Goal: Information Seeking & Learning: Check status

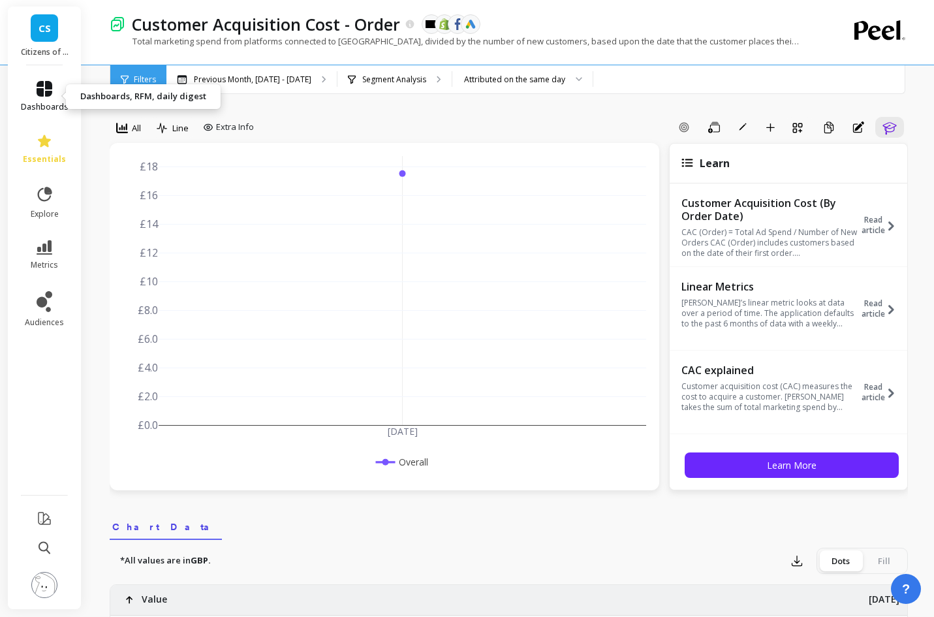
click at [39, 102] on span "dashboards" at bounding box center [45, 107] width 48 height 10
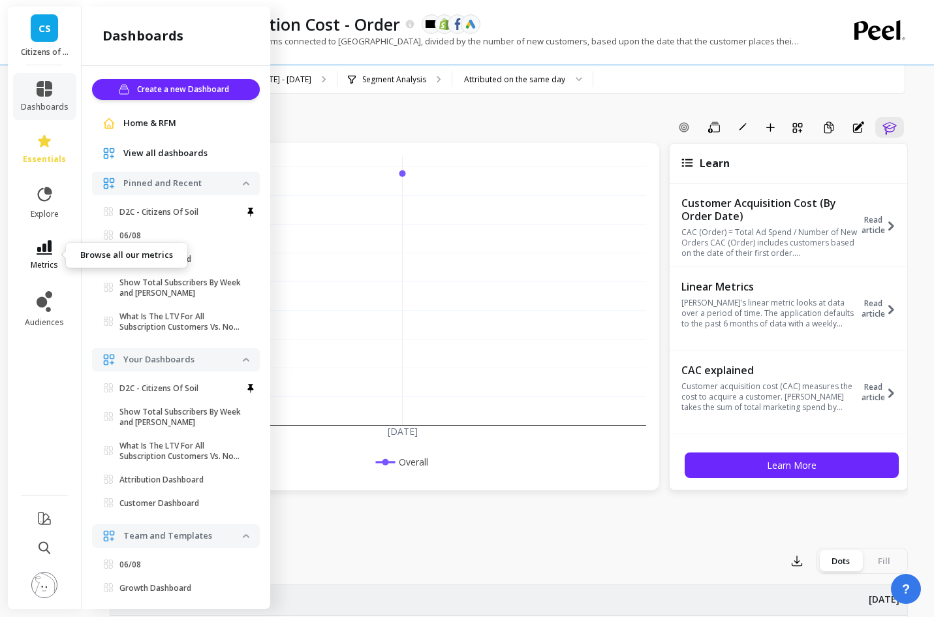
click at [47, 246] on icon at bounding box center [45, 247] width 16 height 14
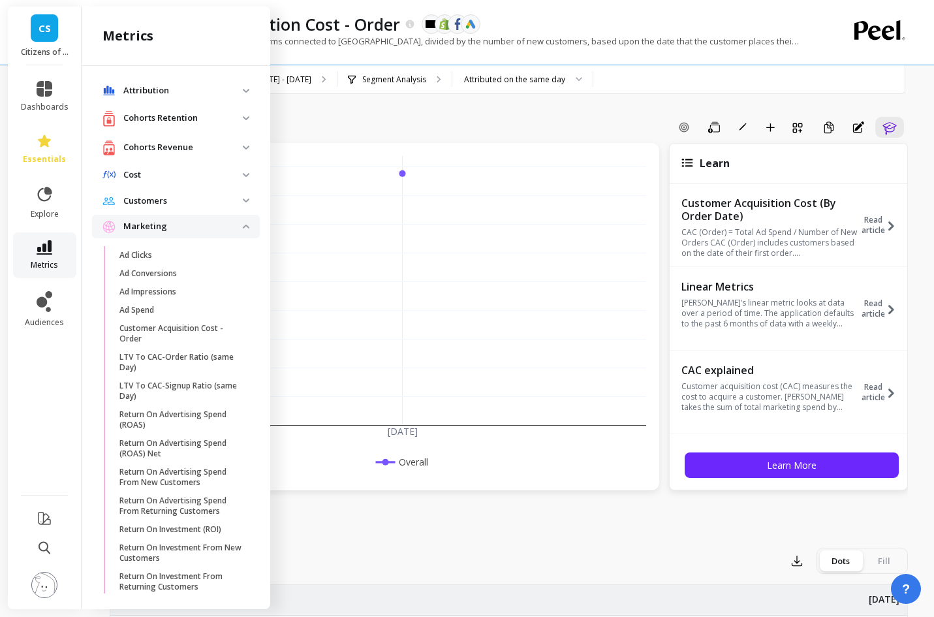
scroll to position [491, 0]
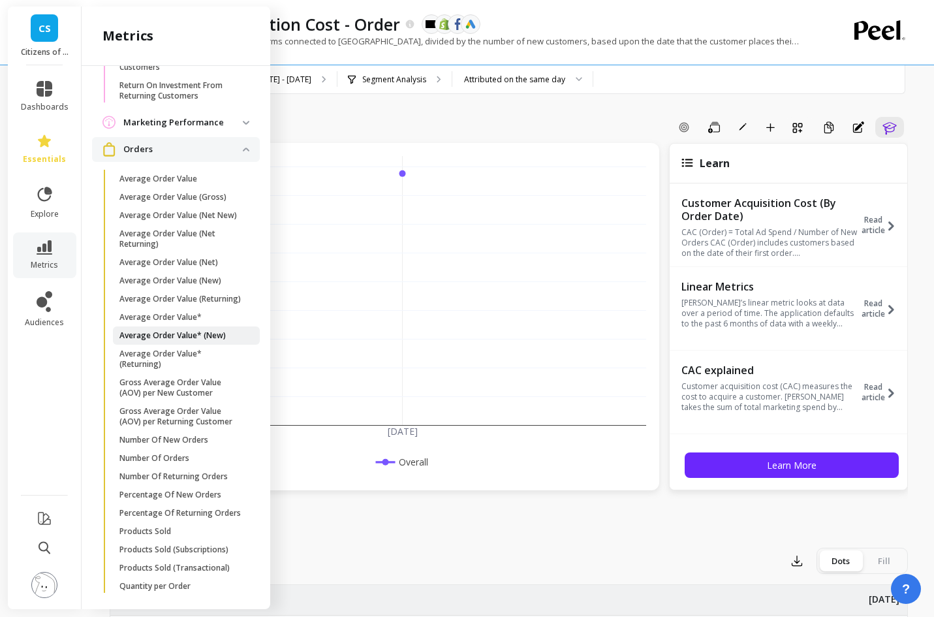
click at [206, 341] on p "Average Order Value* (New)" at bounding box center [172, 335] width 106 height 10
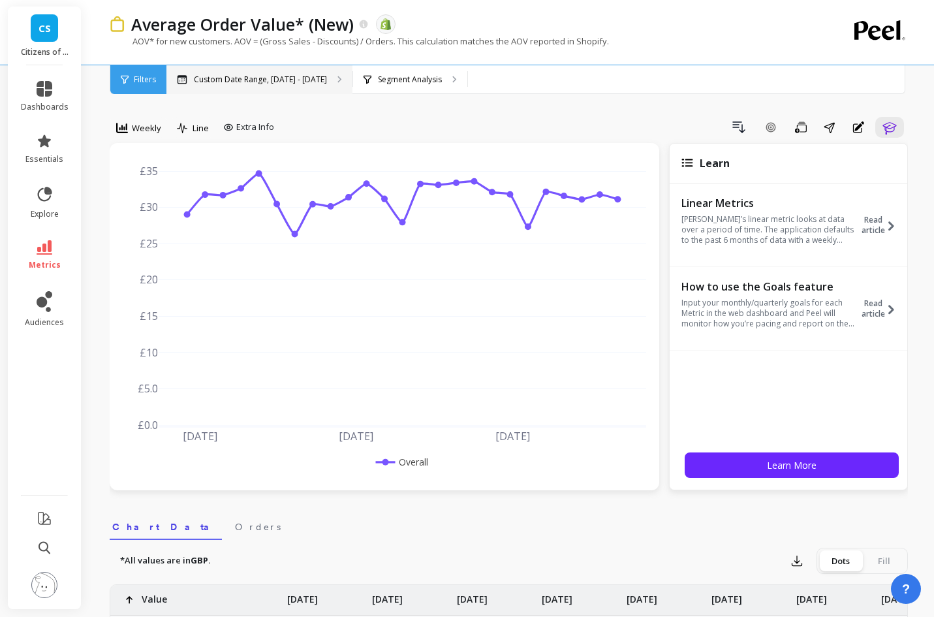
click at [256, 83] on p "Custom Date Range, [DATE] - [DATE]" at bounding box center [260, 79] width 133 height 10
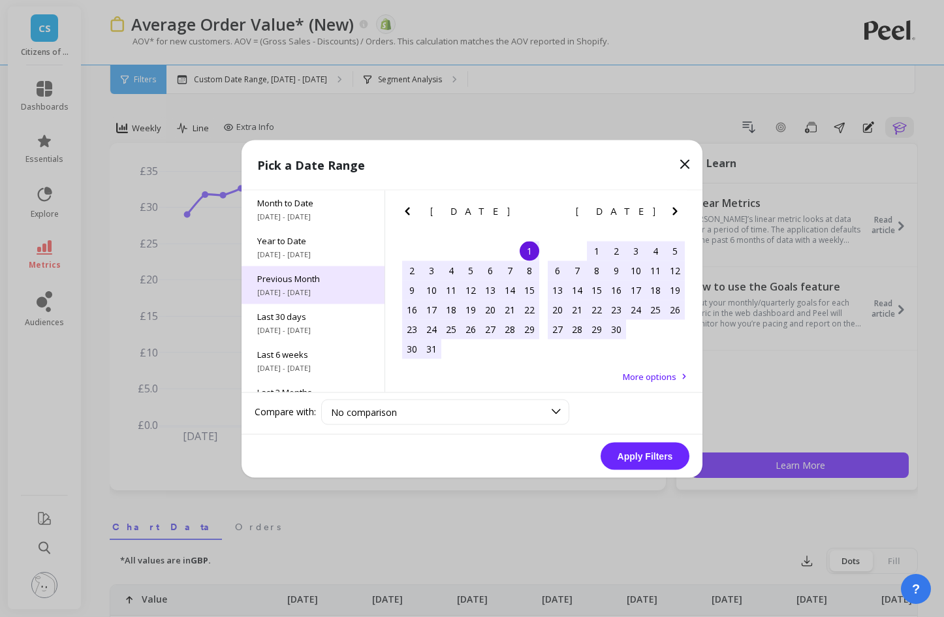
click at [329, 291] on span "[DATE] - [DATE]" at bounding box center [313, 292] width 112 height 10
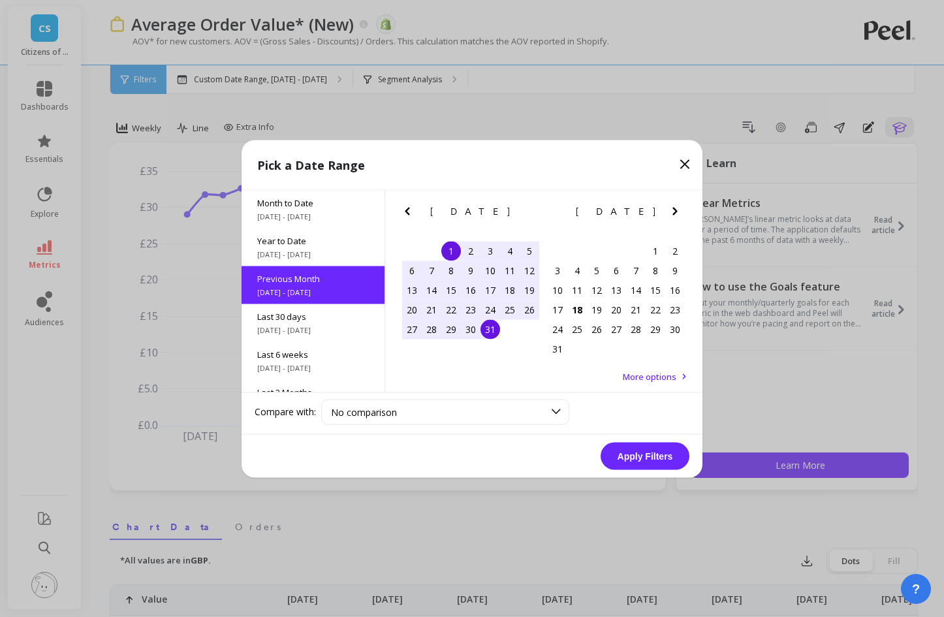
click at [622, 457] on button "Apply Filters" at bounding box center [644, 455] width 89 height 27
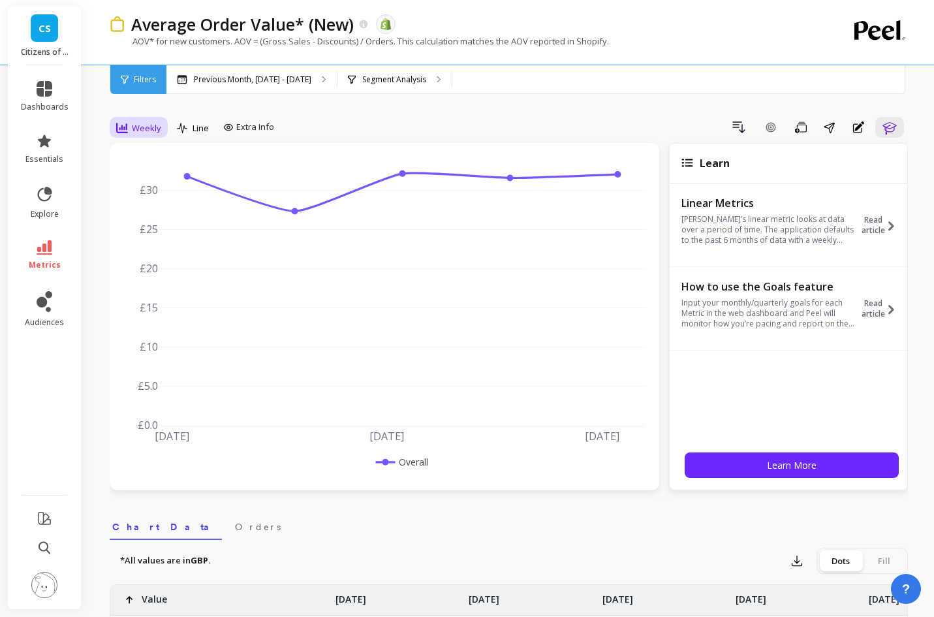
click at [144, 127] on span "Weekly" at bounding box center [146, 128] width 29 height 12
click at [154, 228] on div "Monthly" at bounding box center [158, 232] width 74 height 12
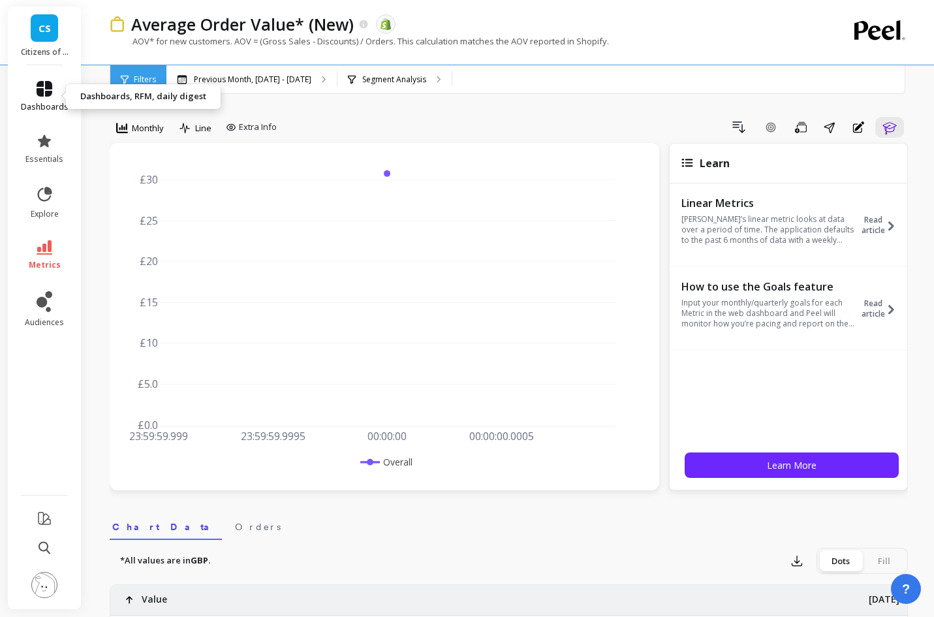
click at [38, 93] on icon at bounding box center [45, 89] width 16 height 16
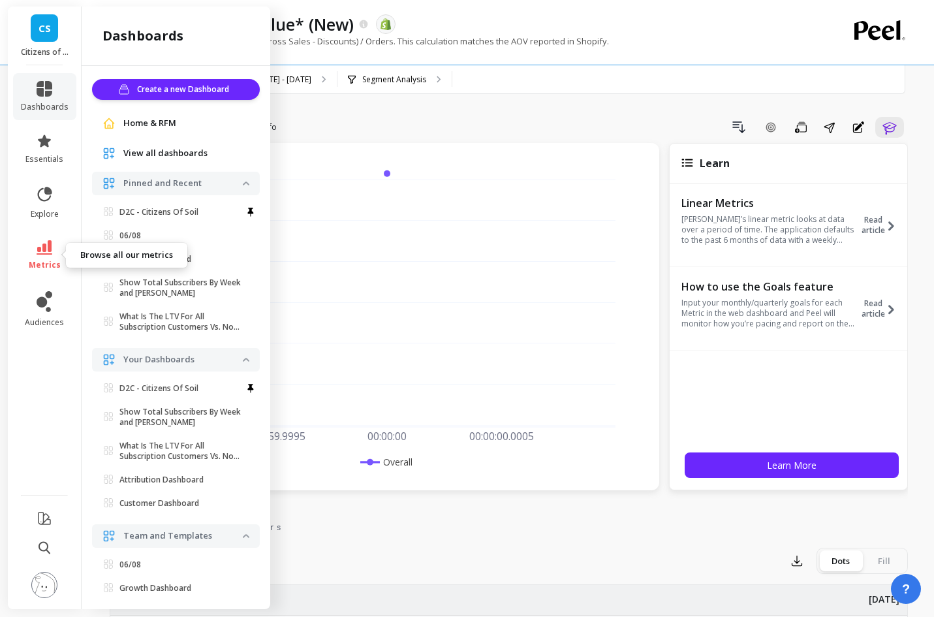
click at [42, 256] on link "metrics" at bounding box center [45, 255] width 48 height 30
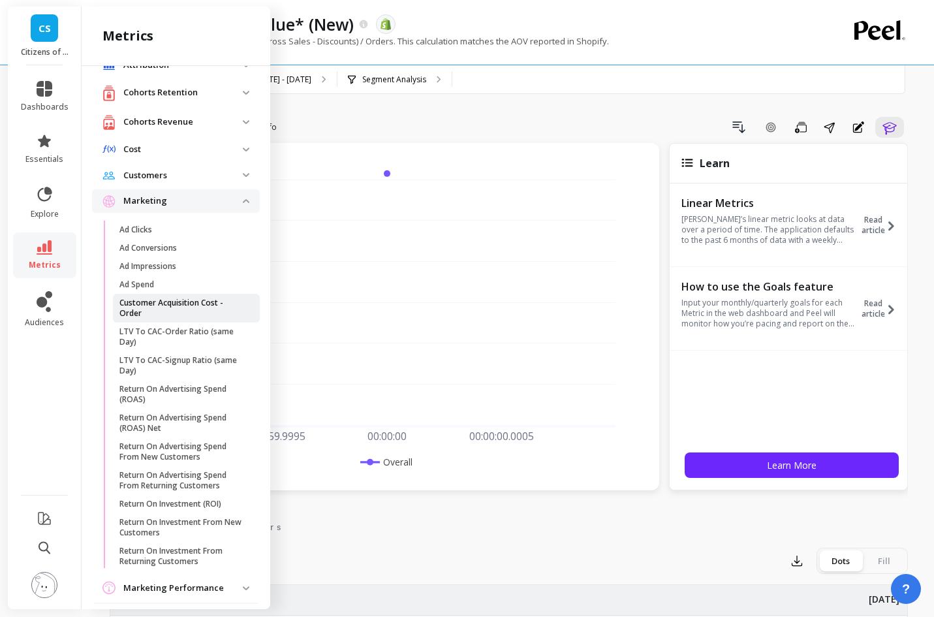
scroll to position [34, 0]
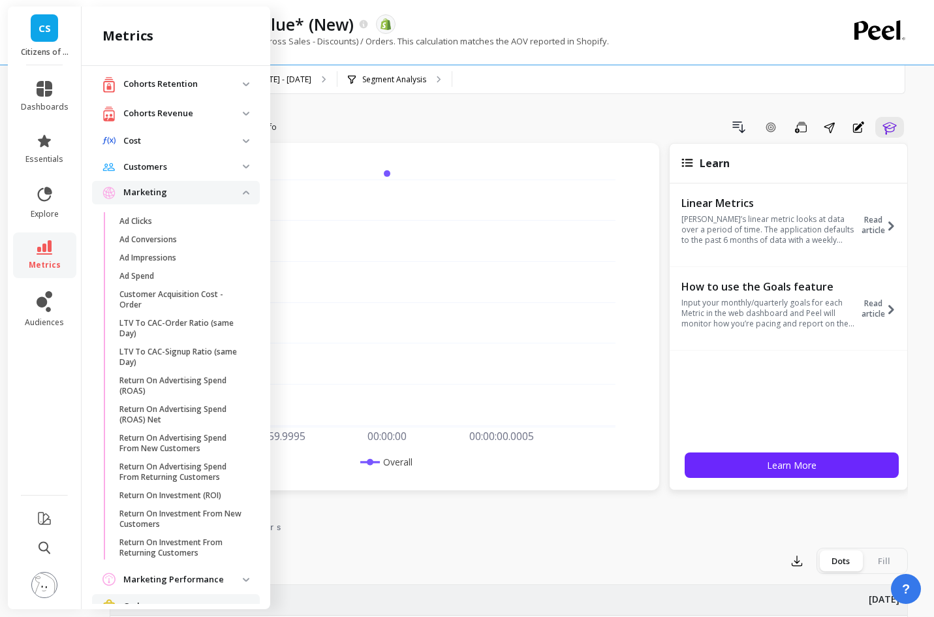
click at [179, 167] on p "Customers" at bounding box center [182, 167] width 119 height 13
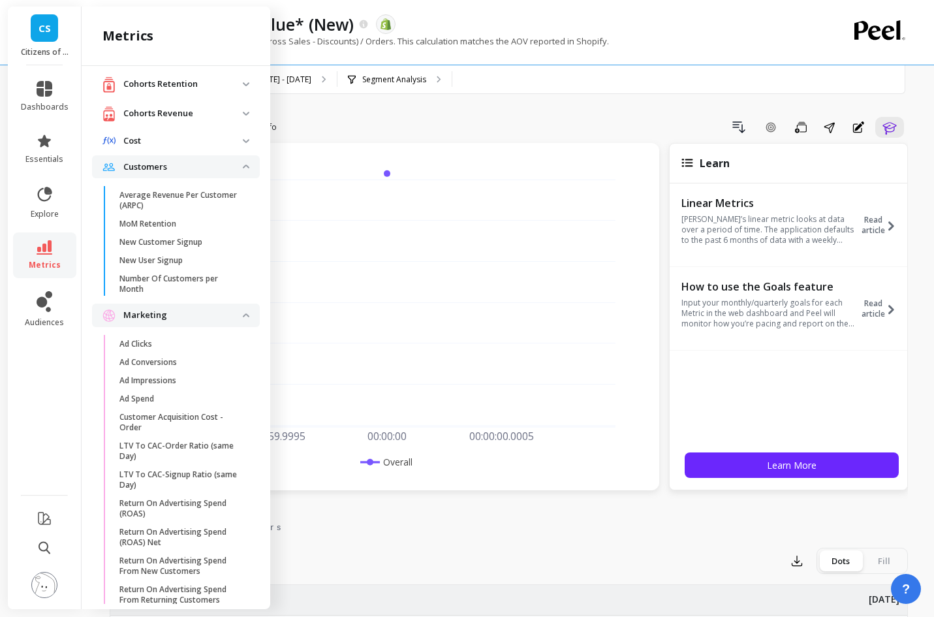
click at [179, 167] on p "Customers" at bounding box center [182, 167] width 119 height 13
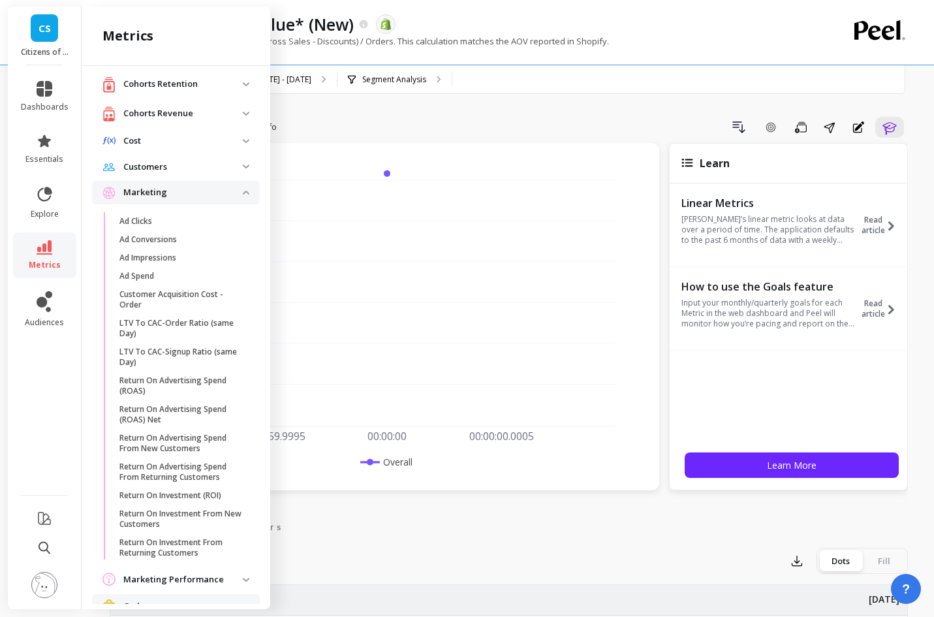
click at [180, 172] on p "Customers" at bounding box center [182, 167] width 119 height 13
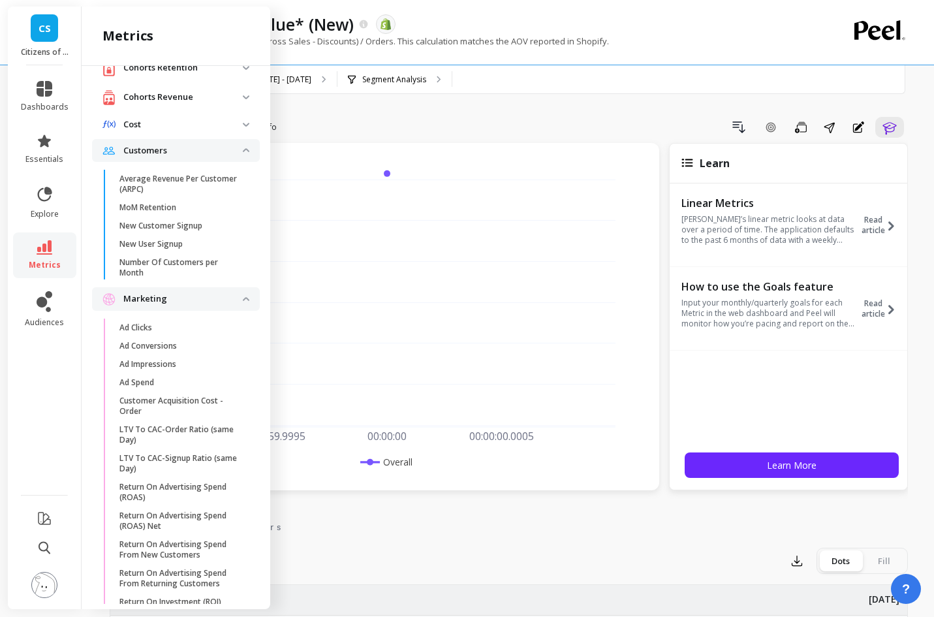
scroll to position [59, 0]
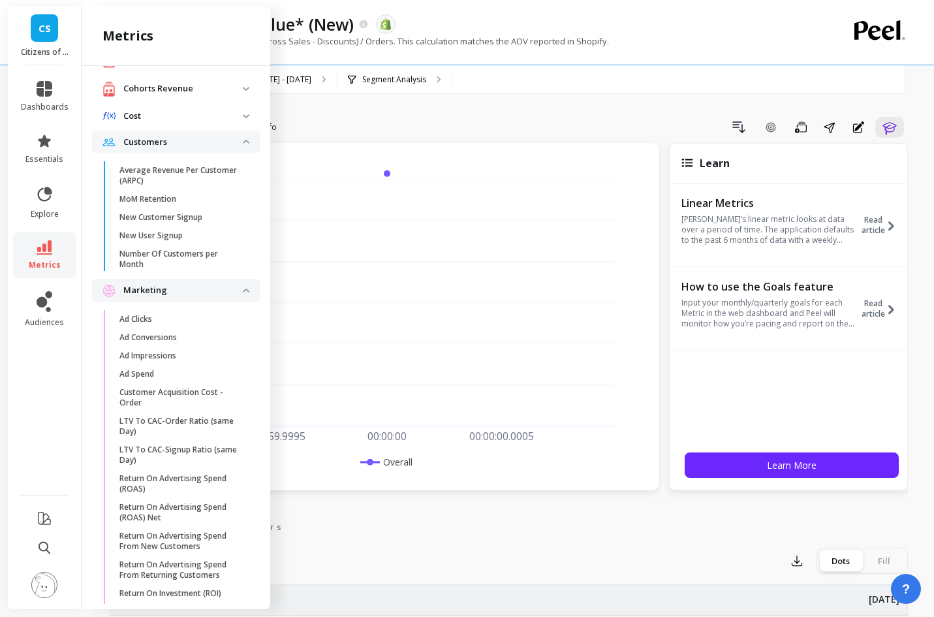
click at [179, 119] on p "Cost" at bounding box center [182, 116] width 119 height 13
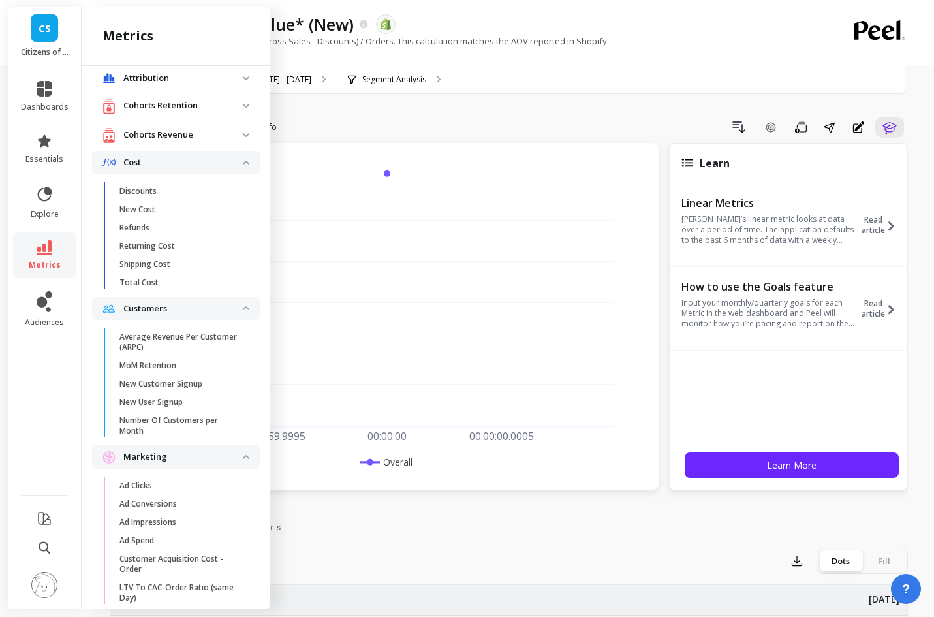
scroll to position [0, 0]
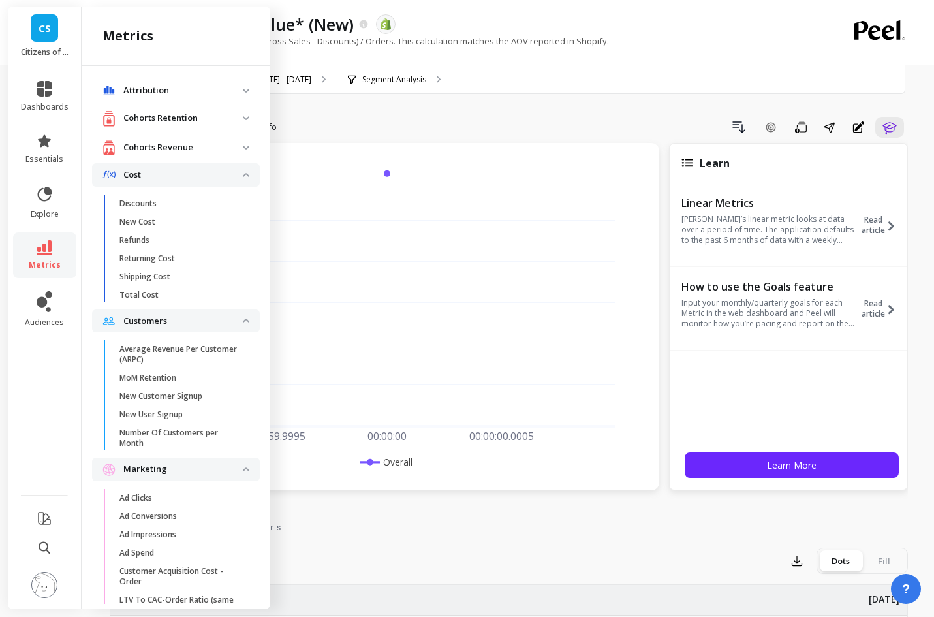
click at [178, 142] on p "Cohorts Revenue" at bounding box center [182, 147] width 119 height 13
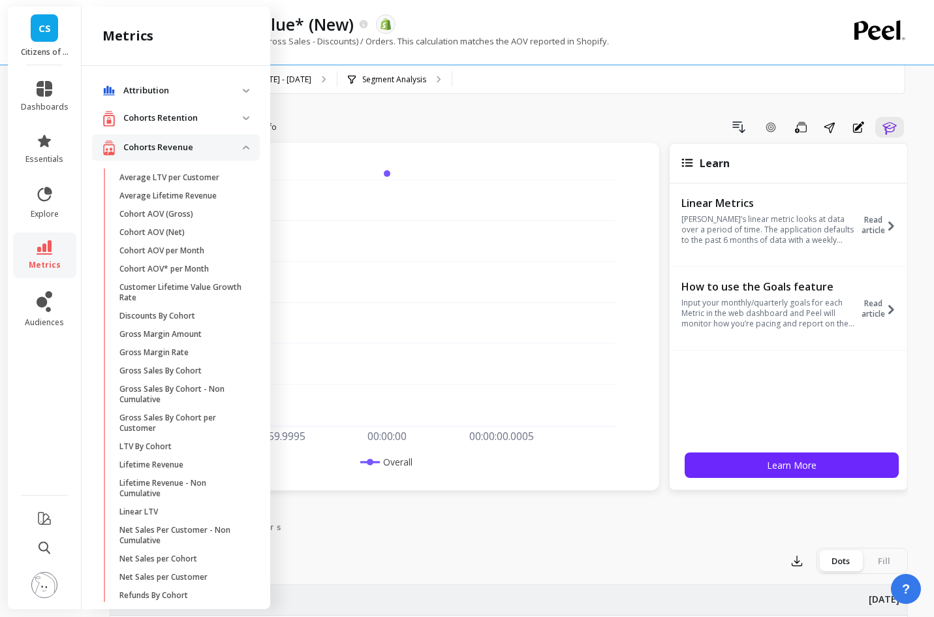
click at [178, 126] on retention "Cohorts Retention" at bounding box center [176, 118] width 168 height 27
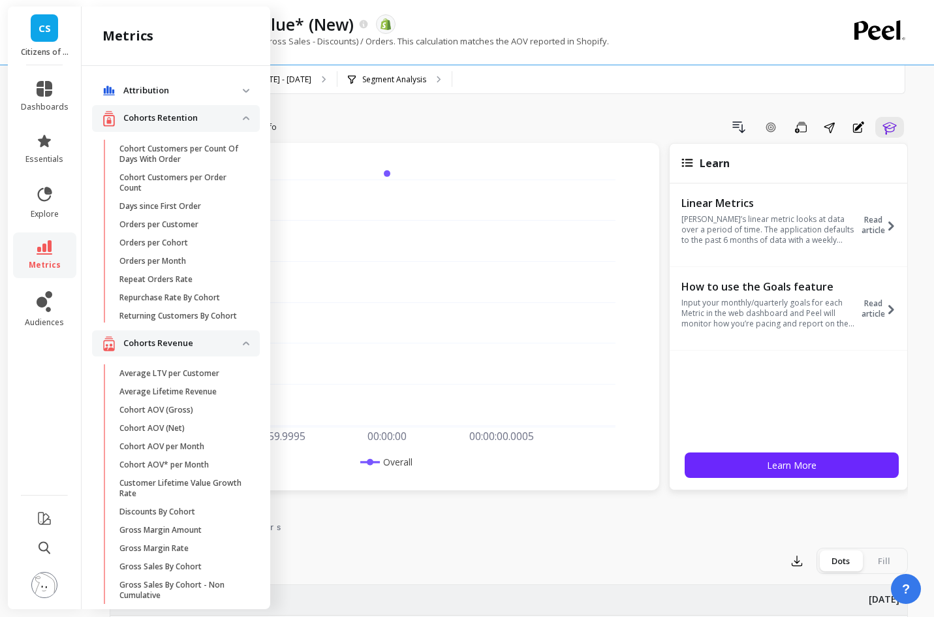
click at [180, 99] on span "Attribution" at bounding box center [176, 90] width 168 height 23
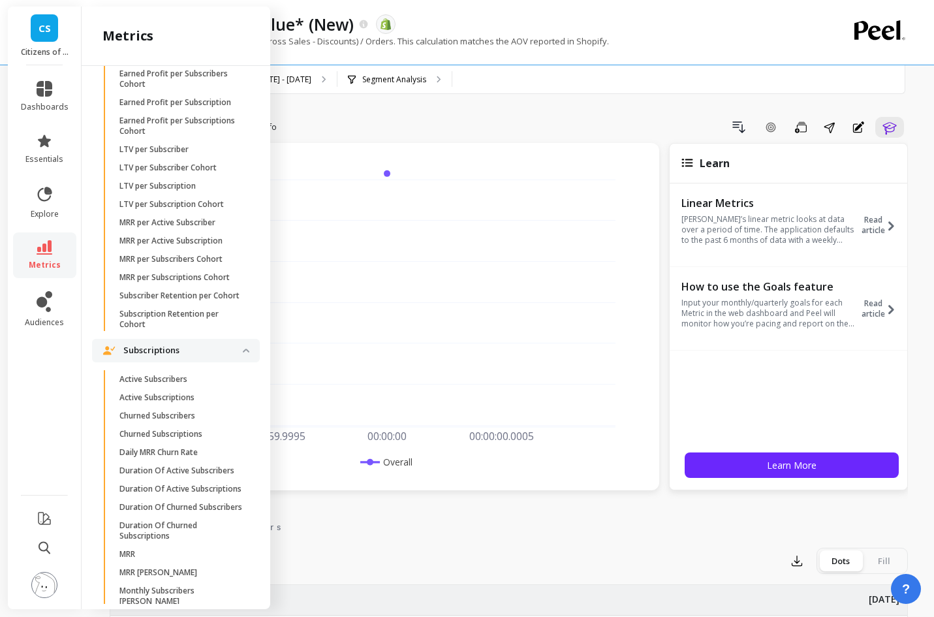
scroll to position [2775, 0]
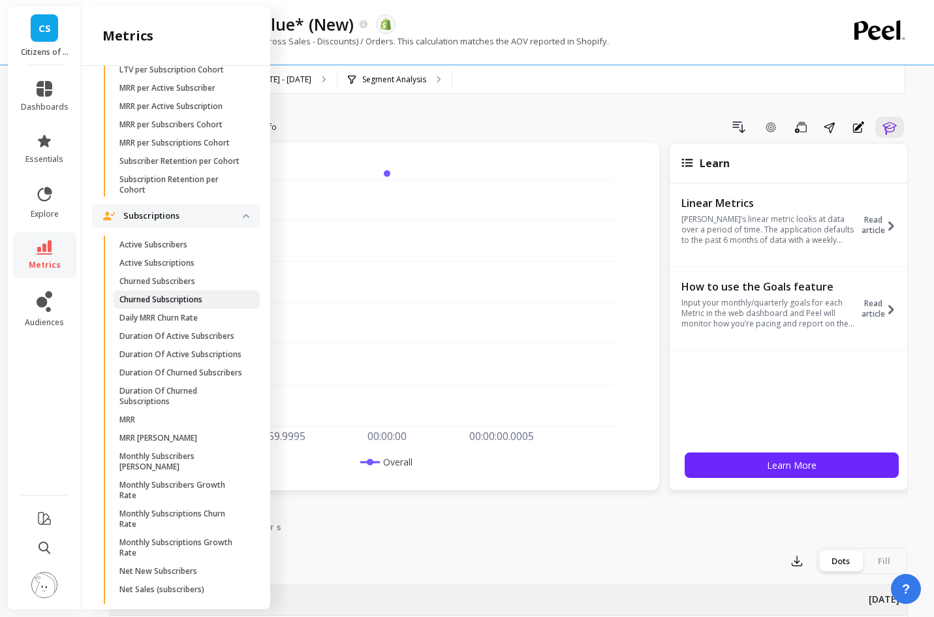
click at [176, 305] on p "Churned Subscriptions" at bounding box center [160, 299] width 83 height 10
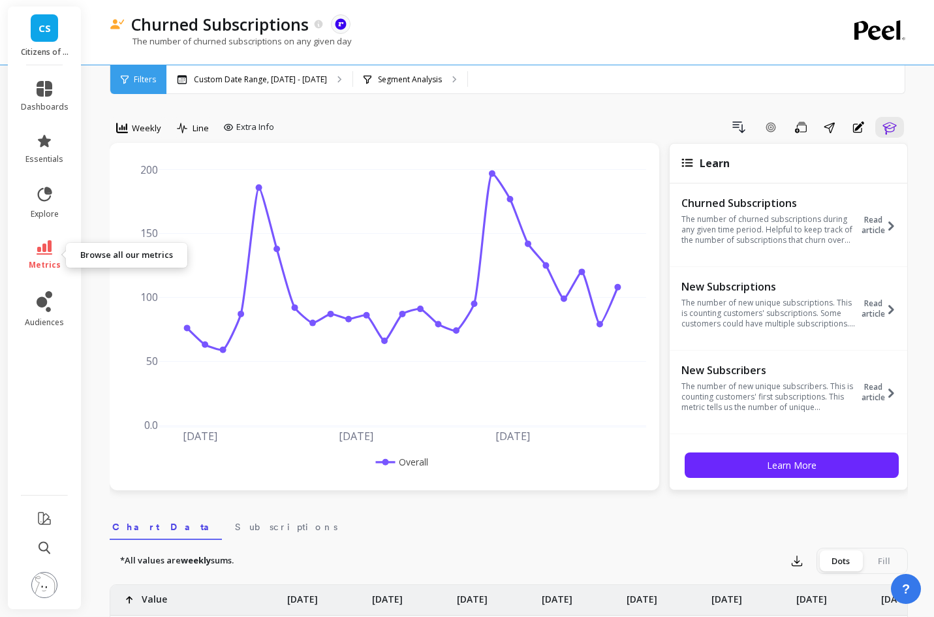
click at [43, 251] on icon at bounding box center [45, 247] width 16 height 14
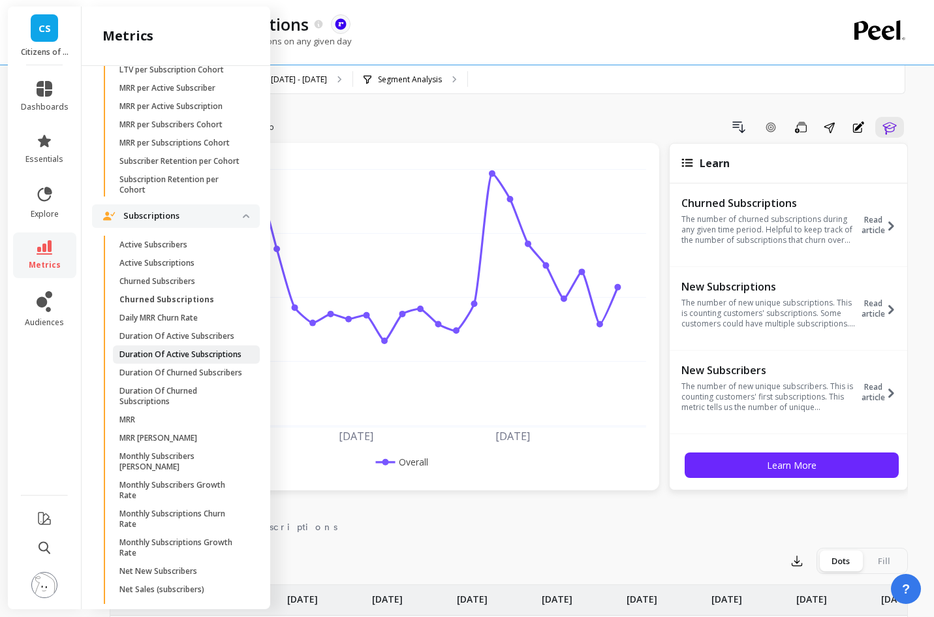
scroll to position [3065, 0]
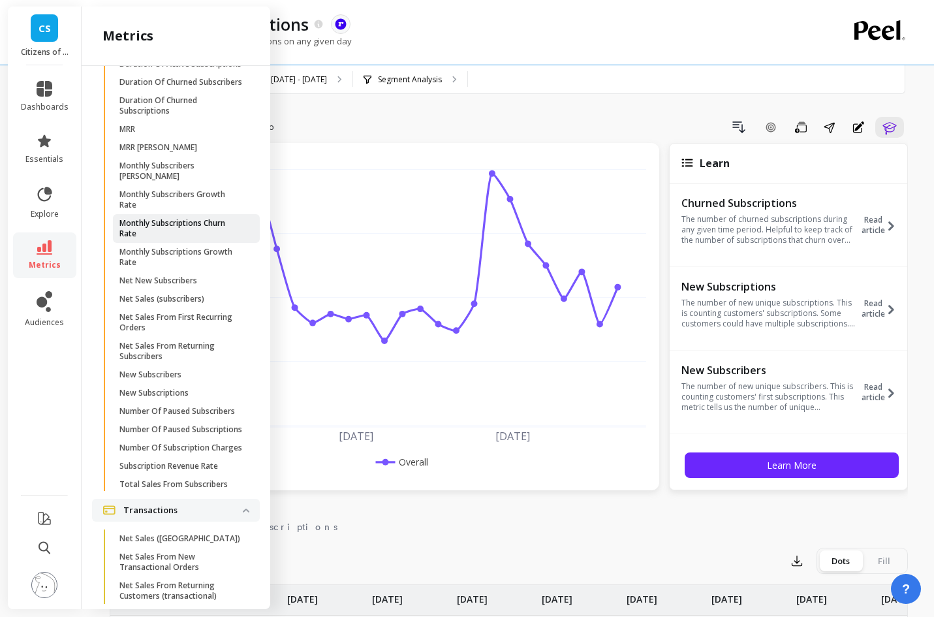
click at [179, 239] on p "Monthly Subscriptions Churn Rate" at bounding box center [181, 228] width 125 height 21
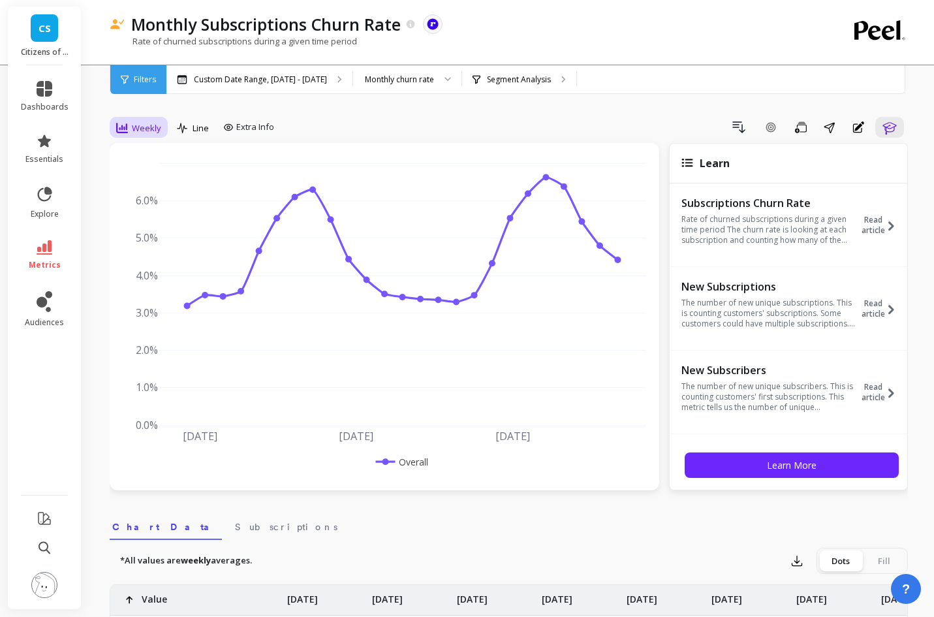
click at [146, 132] on span "Weekly" at bounding box center [146, 128] width 29 height 12
click at [140, 236] on div "Monthly" at bounding box center [158, 232] width 74 height 12
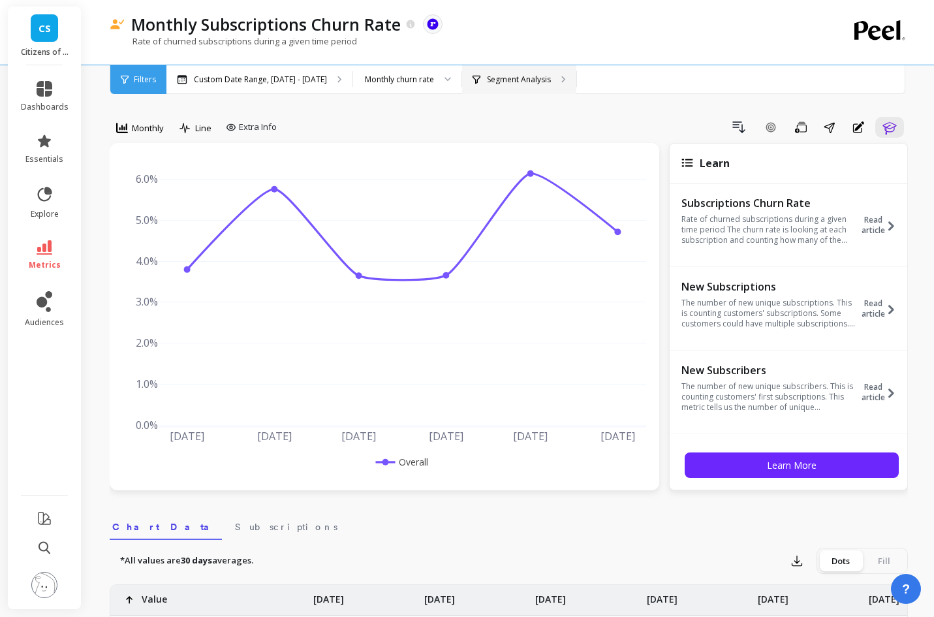
click at [493, 87] on div "Segment Analysis" at bounding box center [519, 79] width 114 height 29
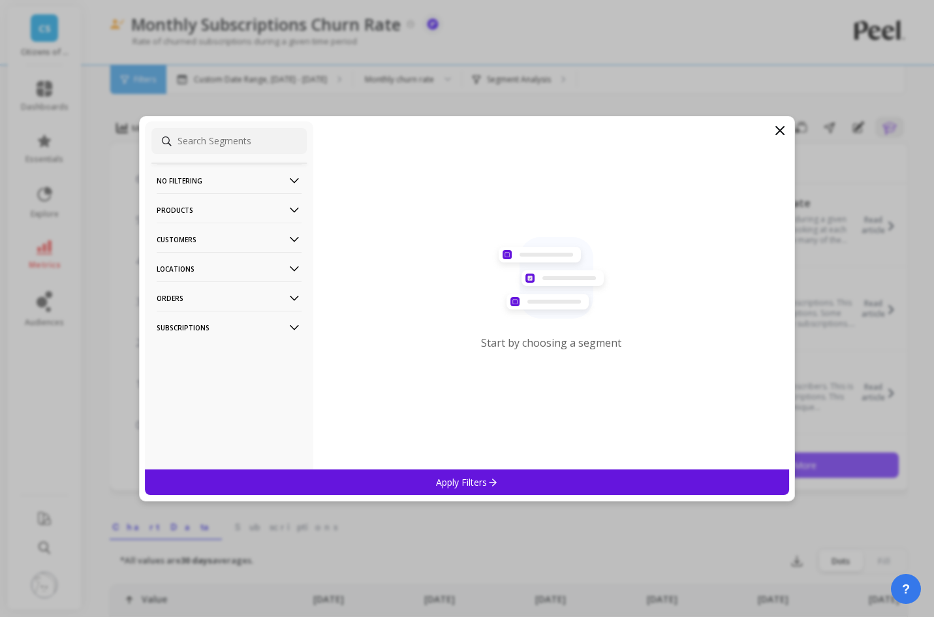
click at [276, 212] on p "Products" at bounding box center [229, 209] width 145 height 33
click at [221, 258] on div "Products" at bounding box center [228, 257] width 155 height 21
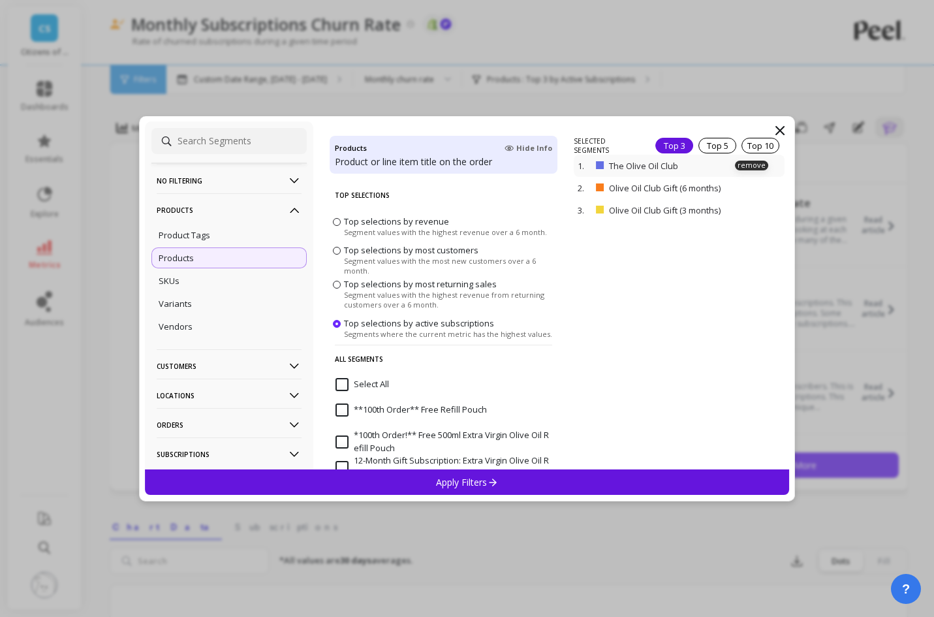
click at [601, 166] on p at bounding box center [600, 165] width 8 height 8
click at [745, 187] on p "remove" at bounding box center [751, 188] width 33 height 10
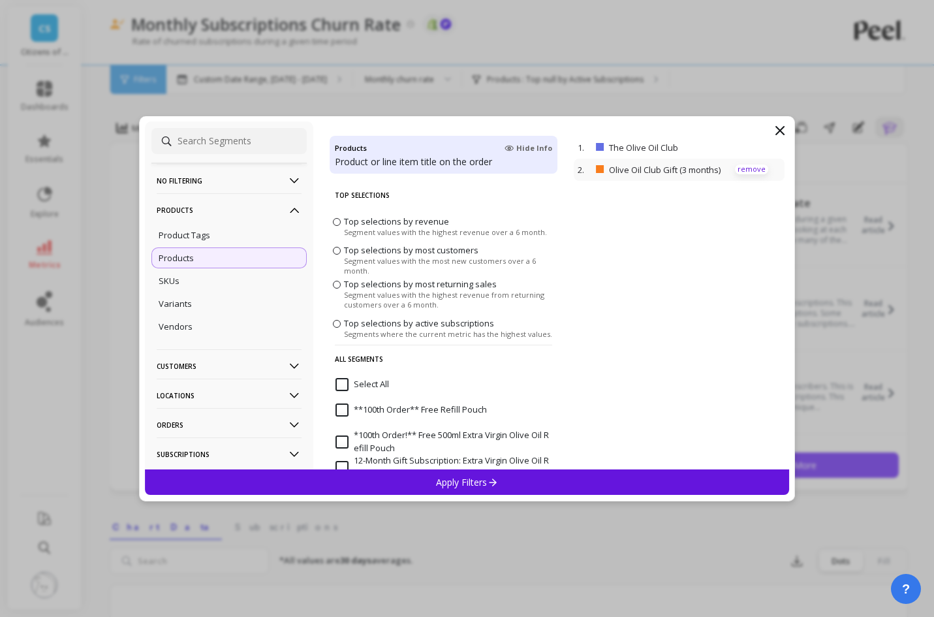
click at [737, 170] on p "remove" at bounding box center [751, 169] width 33 height 10
click at [470, 479] on p "Apply Filters" at bounding box center [467, 482] width 62 height 12
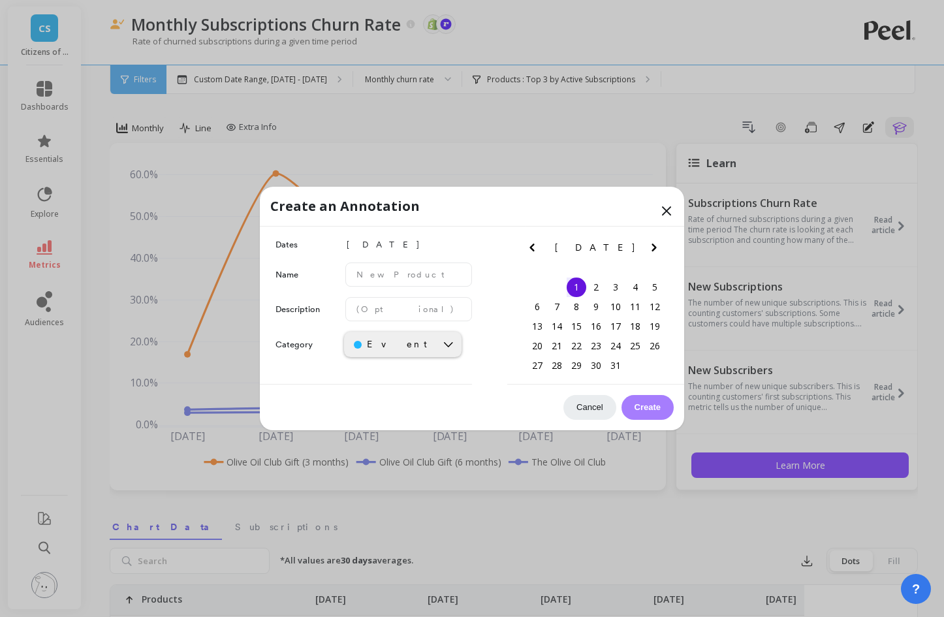
click at [668, 211] on icon at bounding box center [666, 211] width 8 height 8
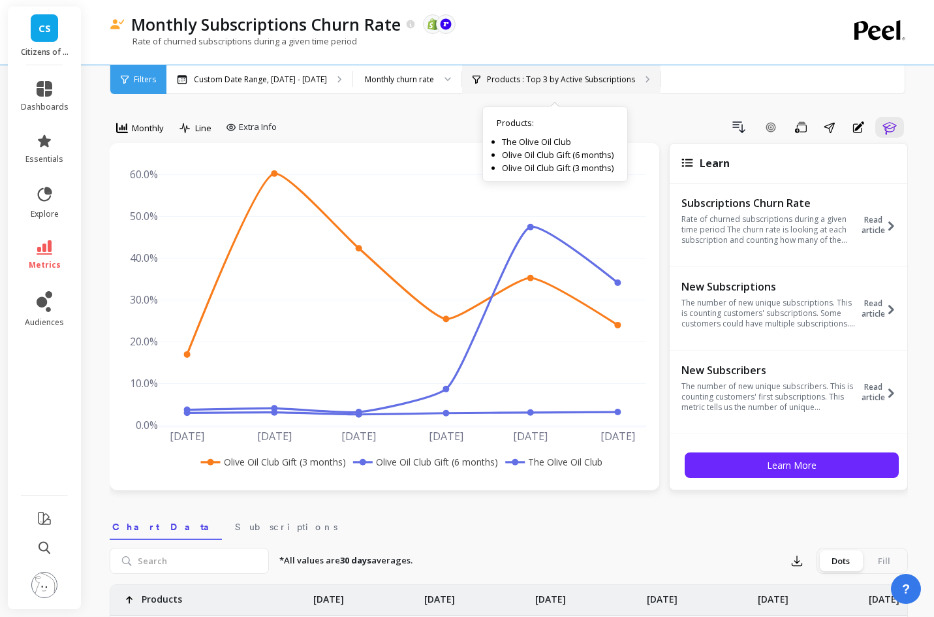
click at [520, 76] on p "Products : Top 3 by Active Subscriptions" at bounding box center [561, 79] width 148 height 10
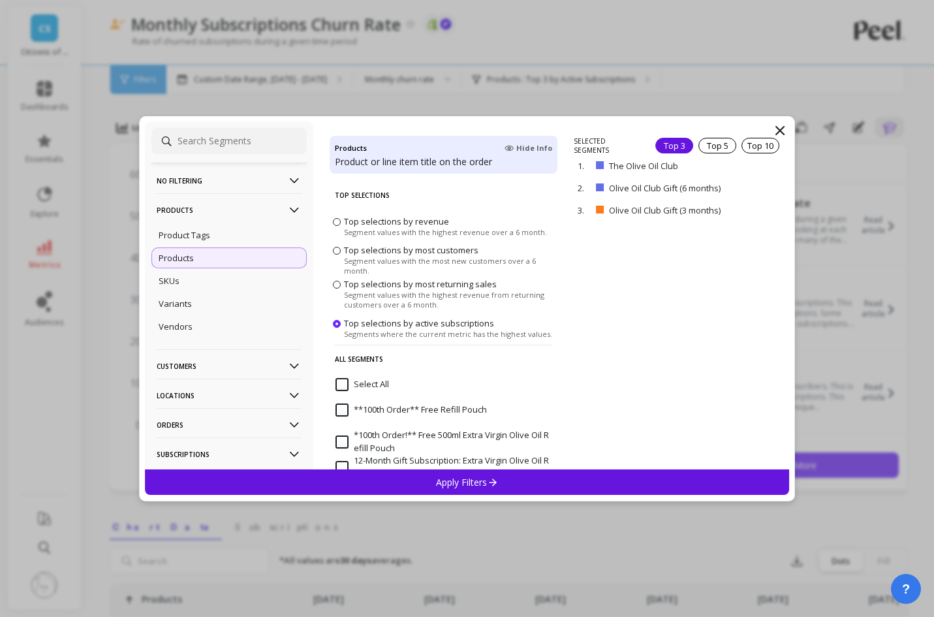
click at [783, 127] on icon at bounding box center [780, 131] width 8 height 8
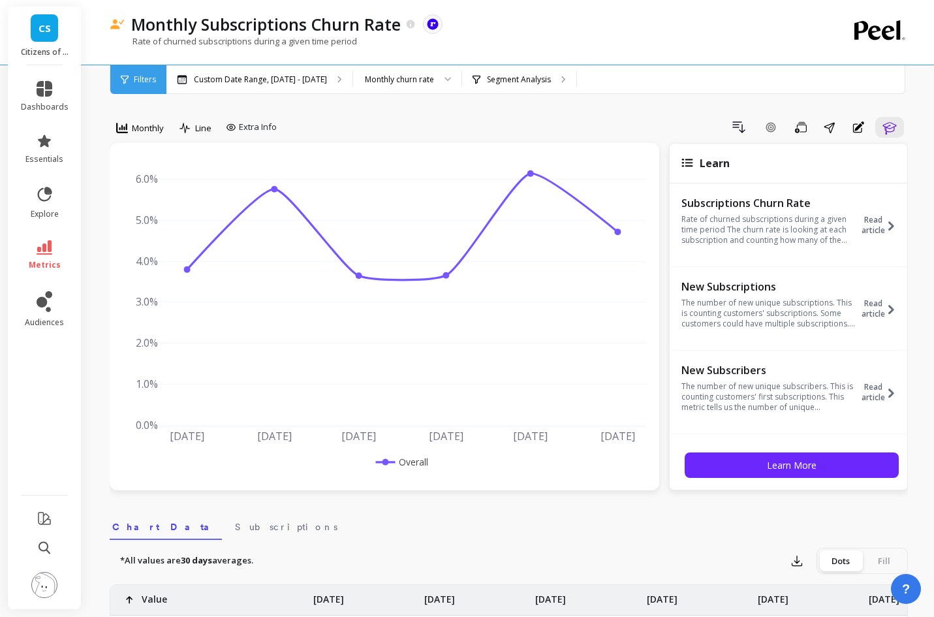
click at [41, 254] on icon at bounding box center [45, 247] width 16 height 14
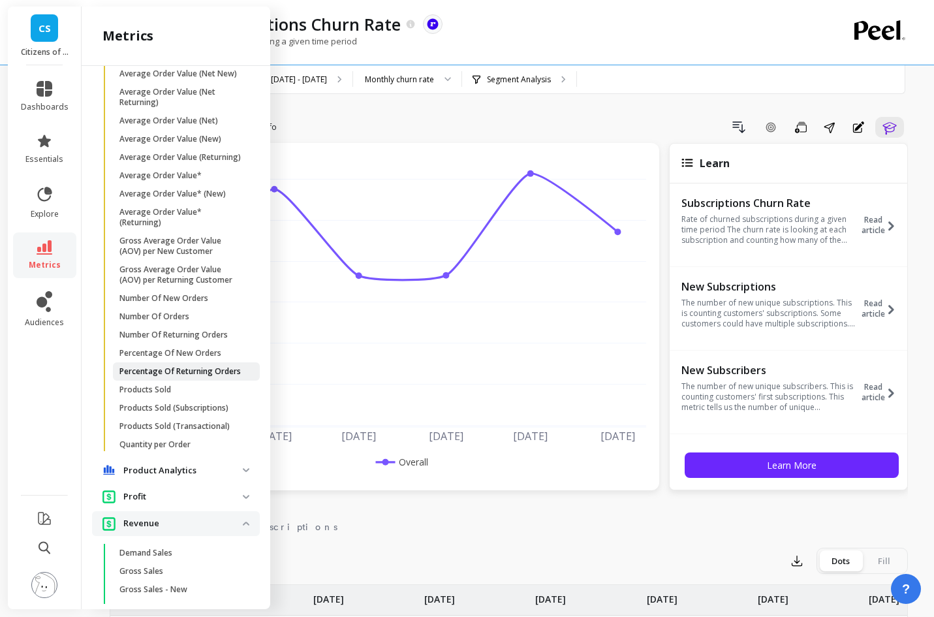
scroll to position [1302, 0]
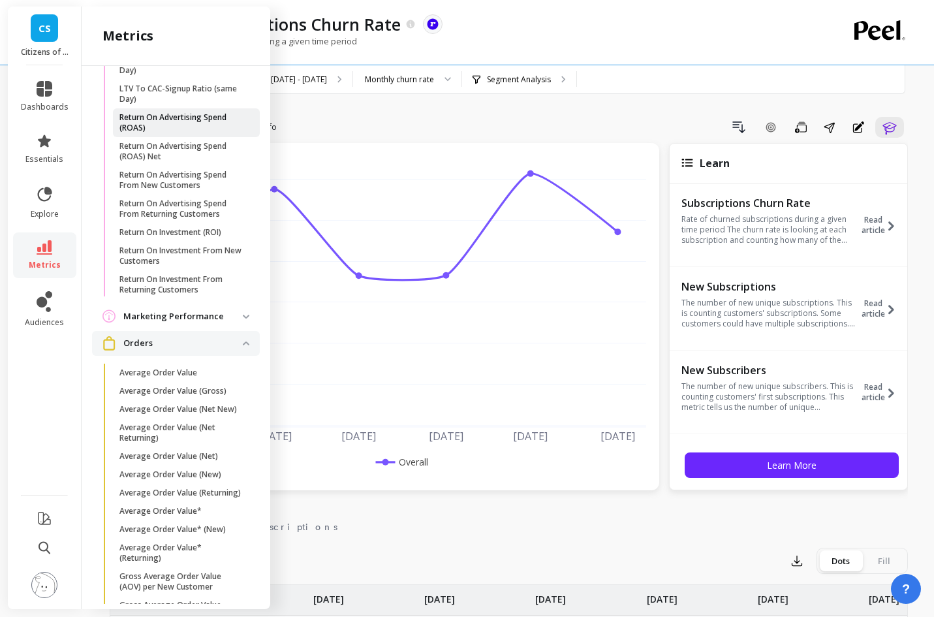
click at [189, 133] on p "Return On Advertising Spend (ROAS)" at bounding box center [181, 122] width 125 height 21
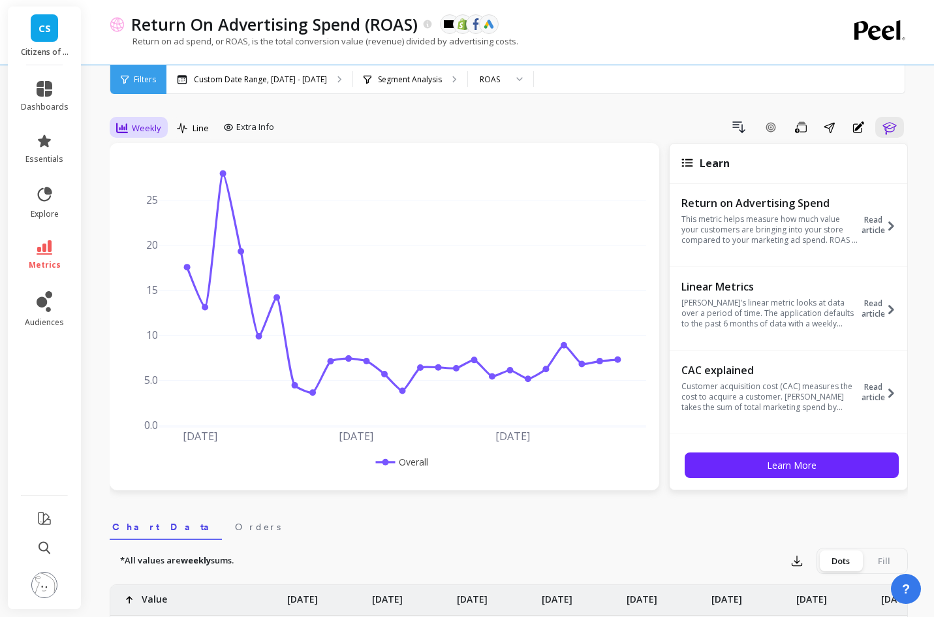
click at [142, 131] on span "Weekly" at bounding box center [146, 128] width 29 height 12
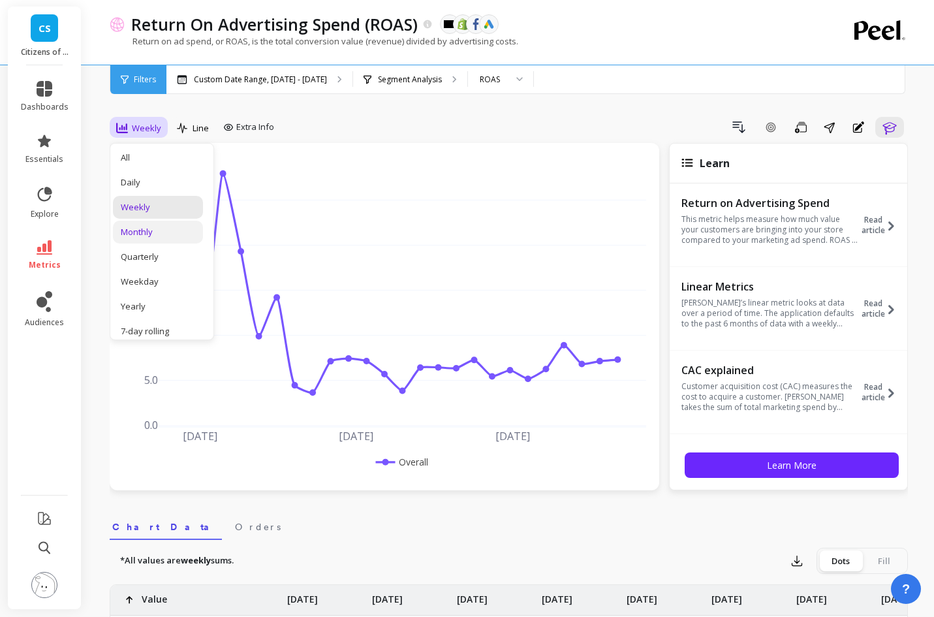
click at [168, 228] on div "Monthly" at bounding box center [158, 232] width 74 height 12
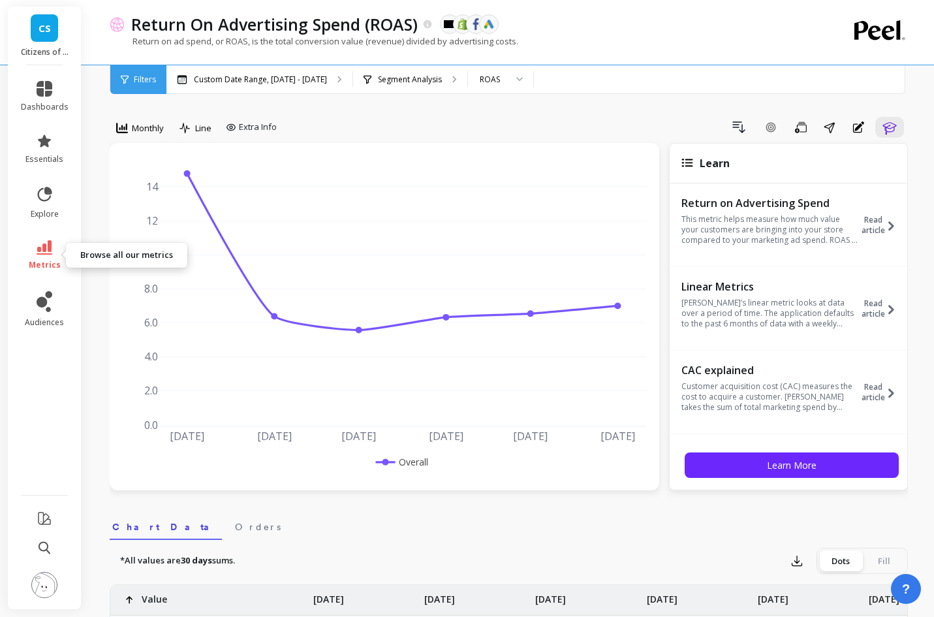
click at [40, 251] on icon at bounding box center [45, 247] width 16 height 14
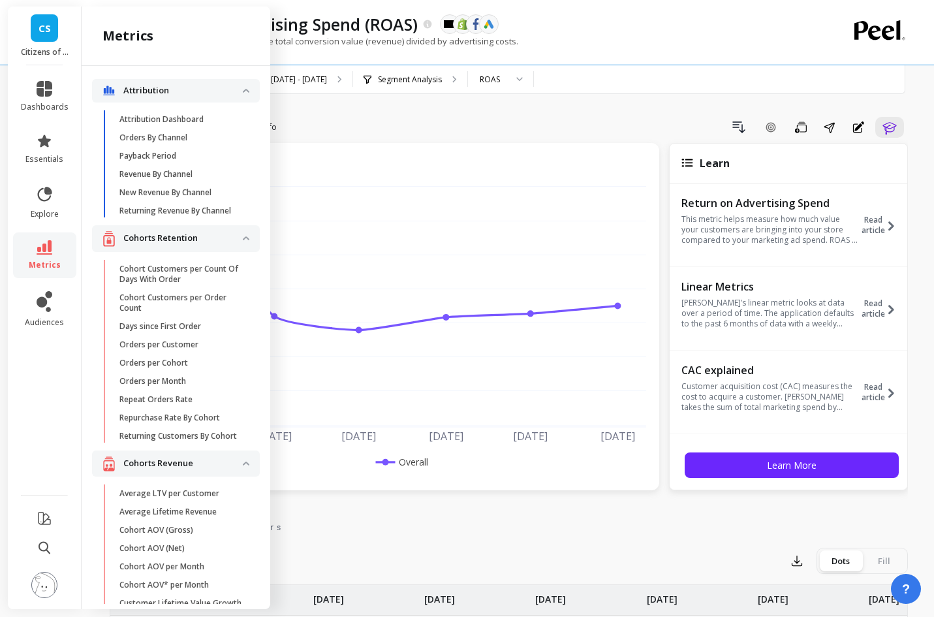
scroll to position [1302, 0]
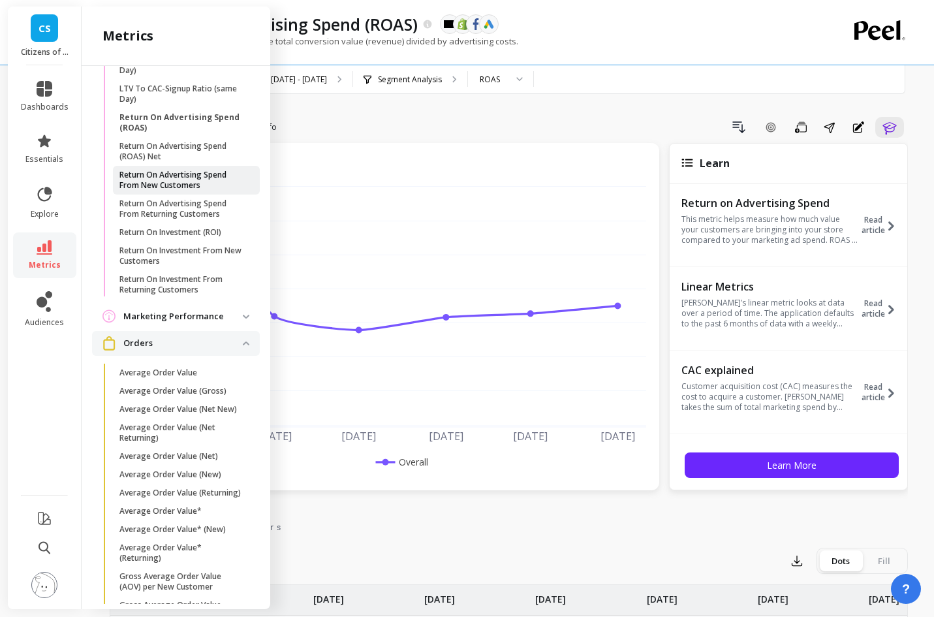
click at [180, 191] on p "Return On Advertising Spend From New Customers" at bounding box center [181, 180] width 125 height 21
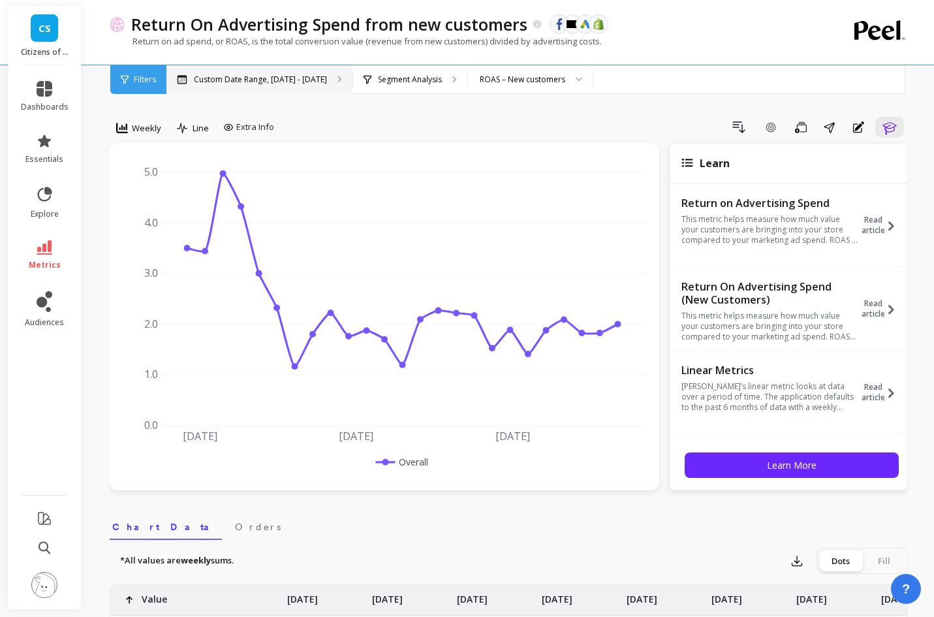
click at [312, 83] on p "Custom Date Range, [DATE] - [DATE]" at bounding box center [260, 79] width 133 height 10
click at [161, 132] on div "Weekly" at bounding box center [138, 128] width 53 height 22
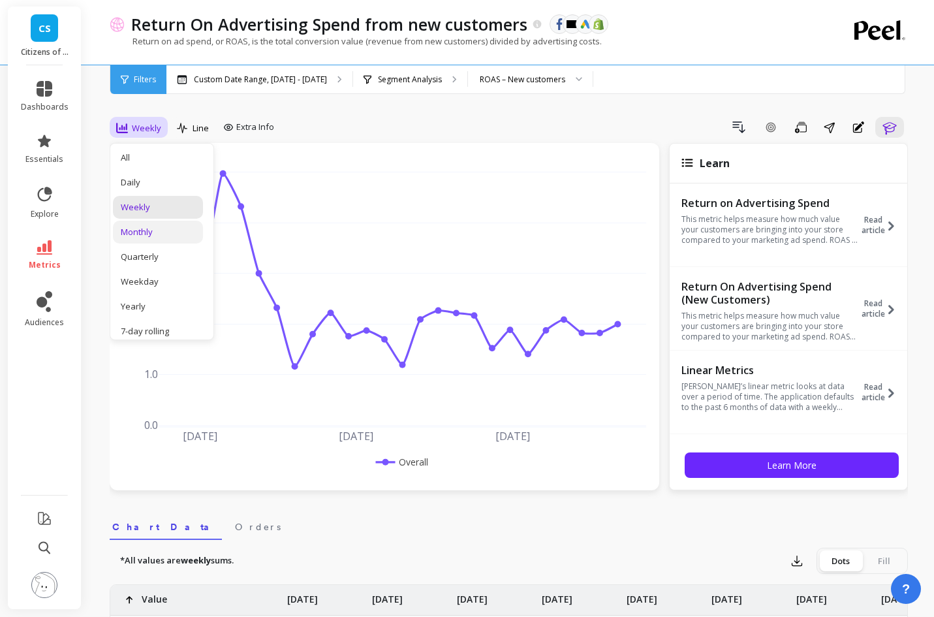
click at [174, 232] on div "Monthly" at bounding box center [158, 232] width 74 height 12
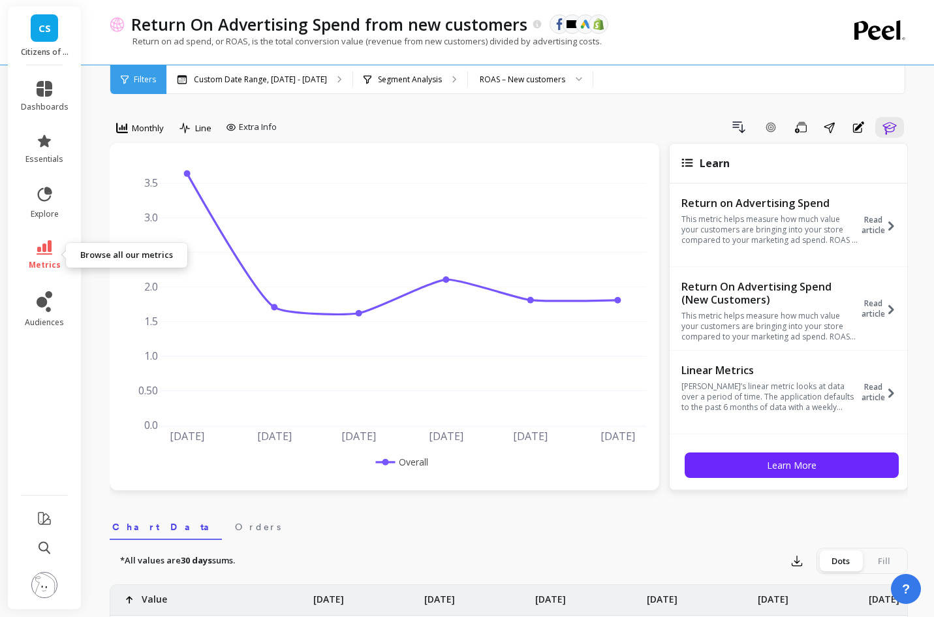
click at [46, 248] on icon at bounding box center [45, 247] width 16 height 14
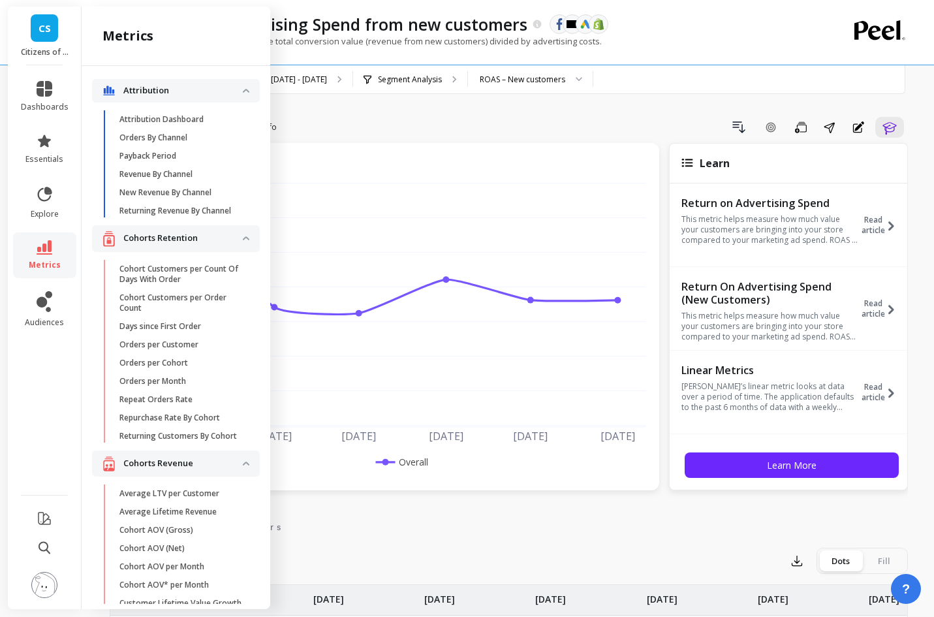
scroll to position [1302, 0]
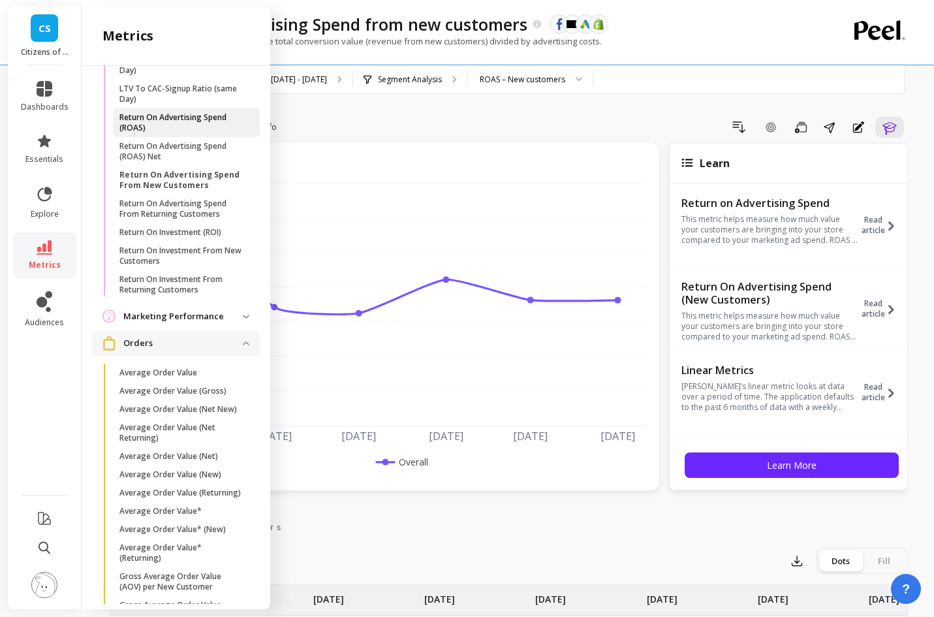
click at [198, 133] on p "Return On Advertising Spend (ROAS)" at bounding box center [181, 122] width 125 height 21
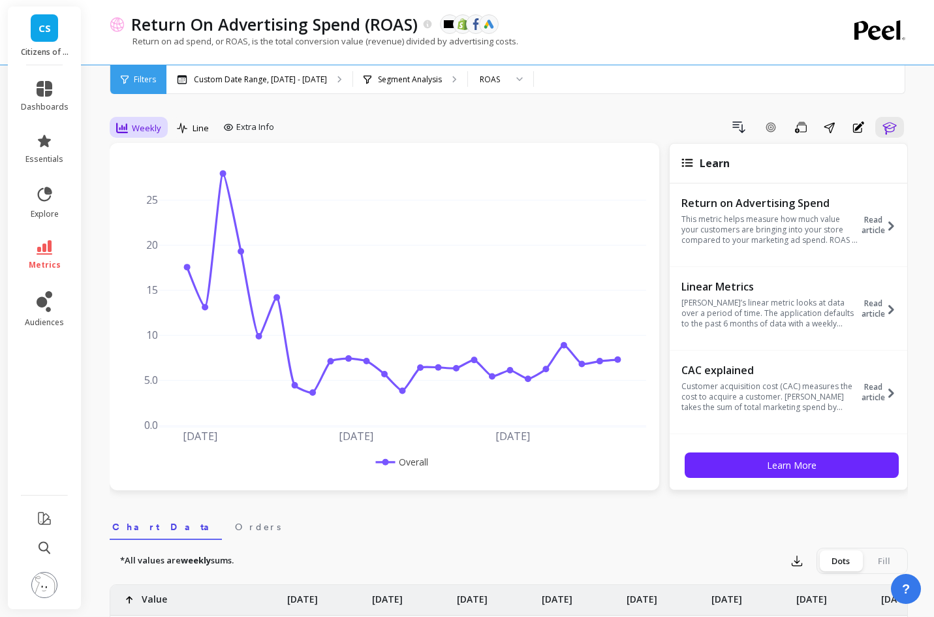
click at [127, 131] on icon at bounding box center [122, 128] width 12 height 10
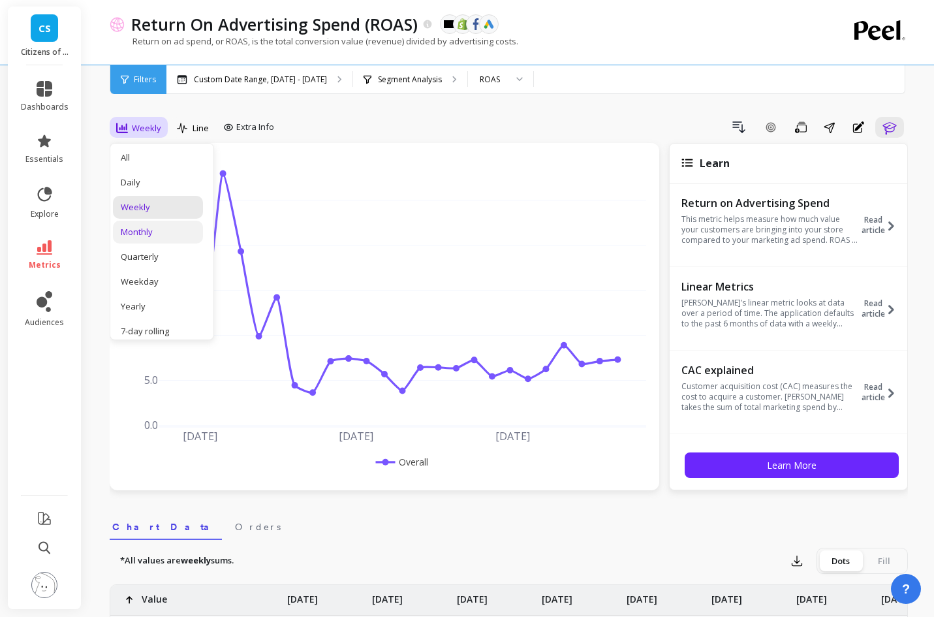
click at [170, 232] on div "Monthly" at bounding box center [158, 232] width 74 height 12
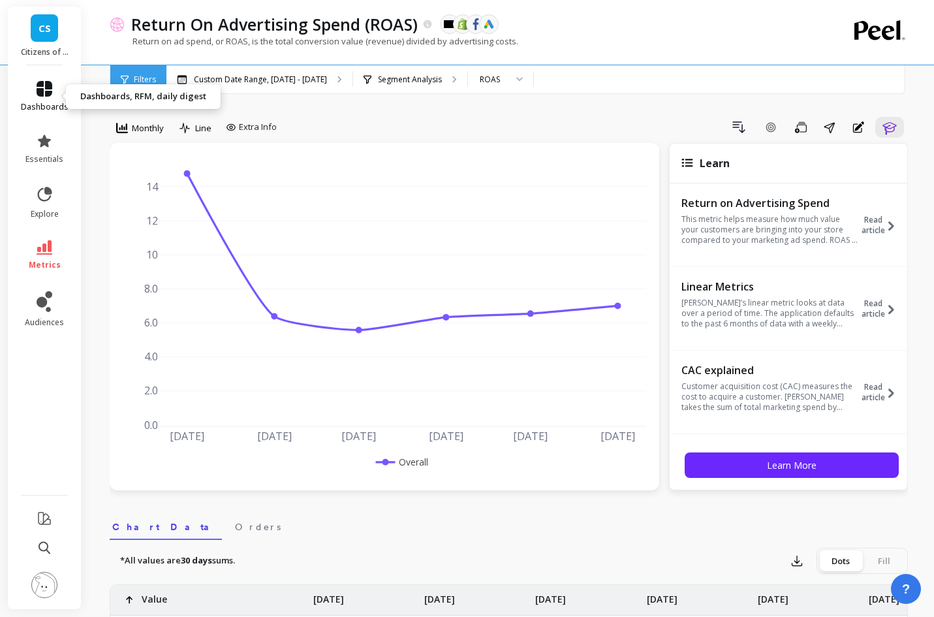
click at [44, 86] on icon at bounding box center [45, 89] width 16 height 16
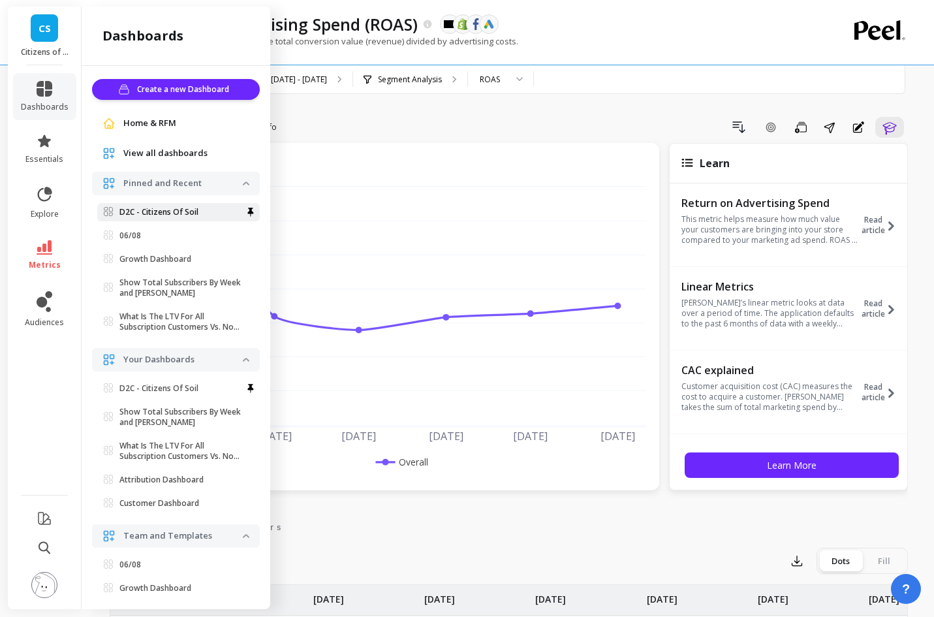
click at [151, 215] on p "D2C - Citizens Of Soil" at bounding box center [158, 212] width 79 height 10
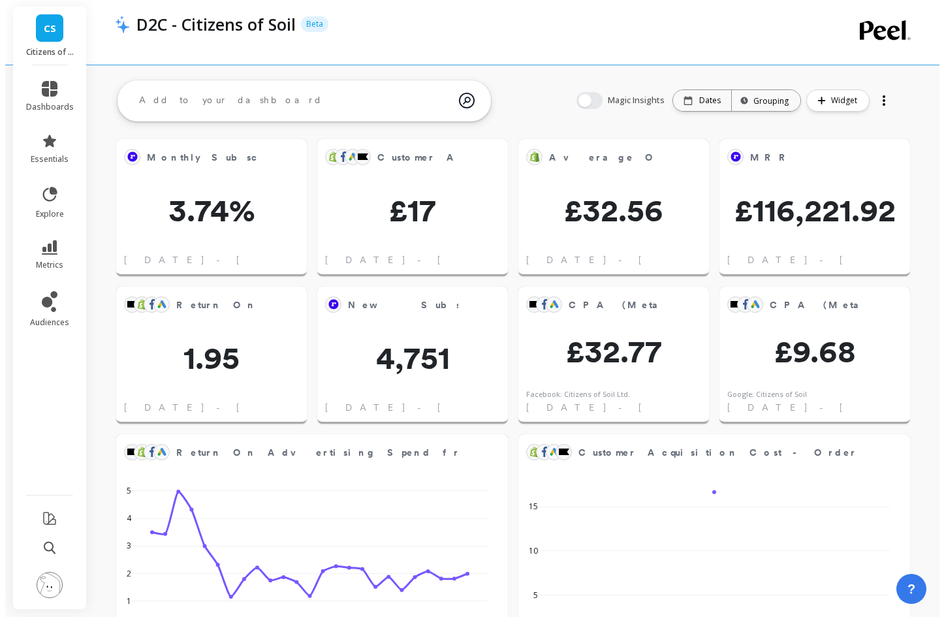
scroll to position [349, 144]
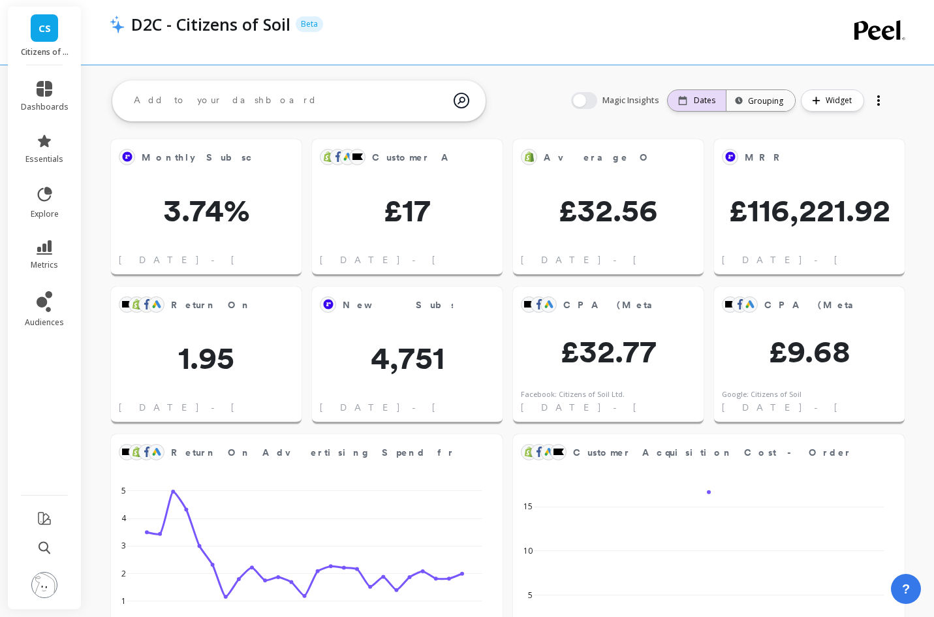
click at [693, 102] on div "Dates" at bounding box center [696, 100] width 37 height 10
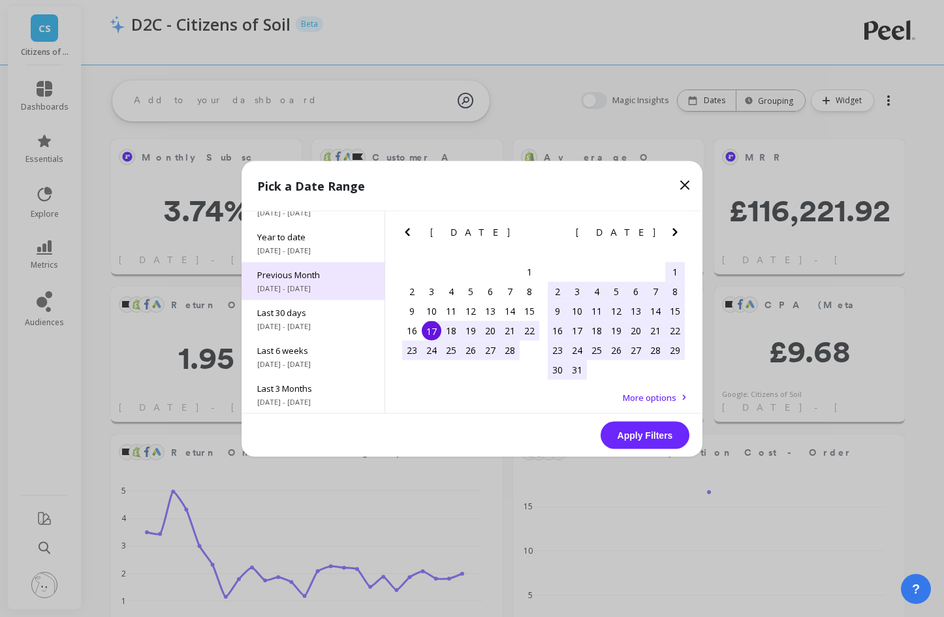
click at [316, 270] on span "Previous Month" at bounding box center [313, 274] width 112 height 12
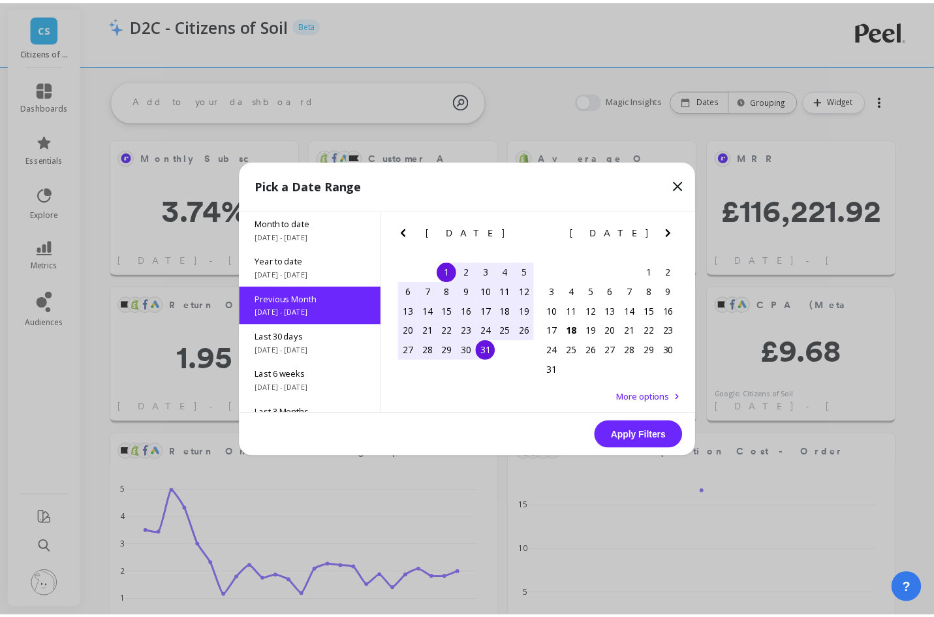
scroll to position [0, 0]
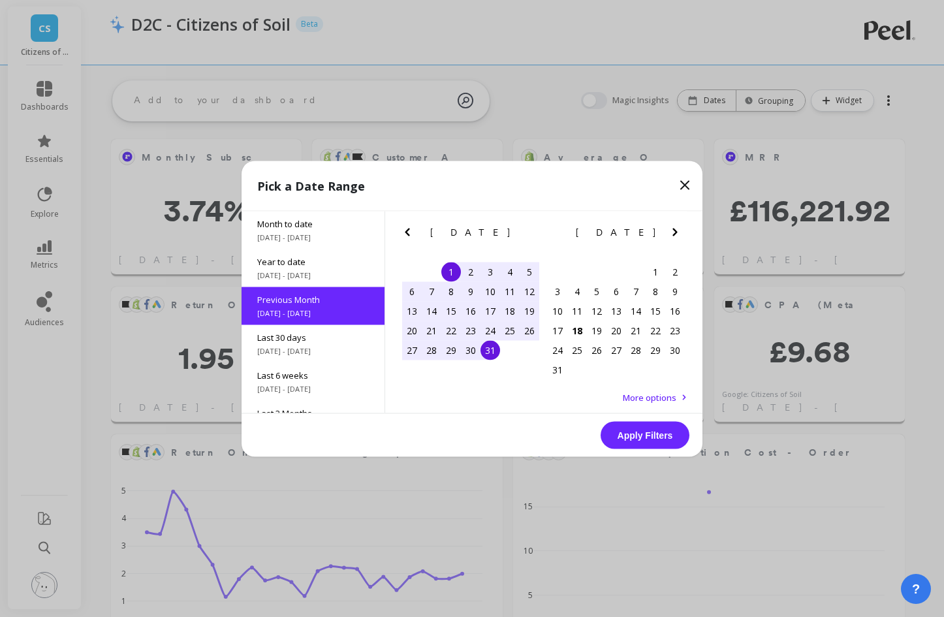
click at [649, 440] on button "Apply Filters" at bounding box center [644, 434] width 89 height 27
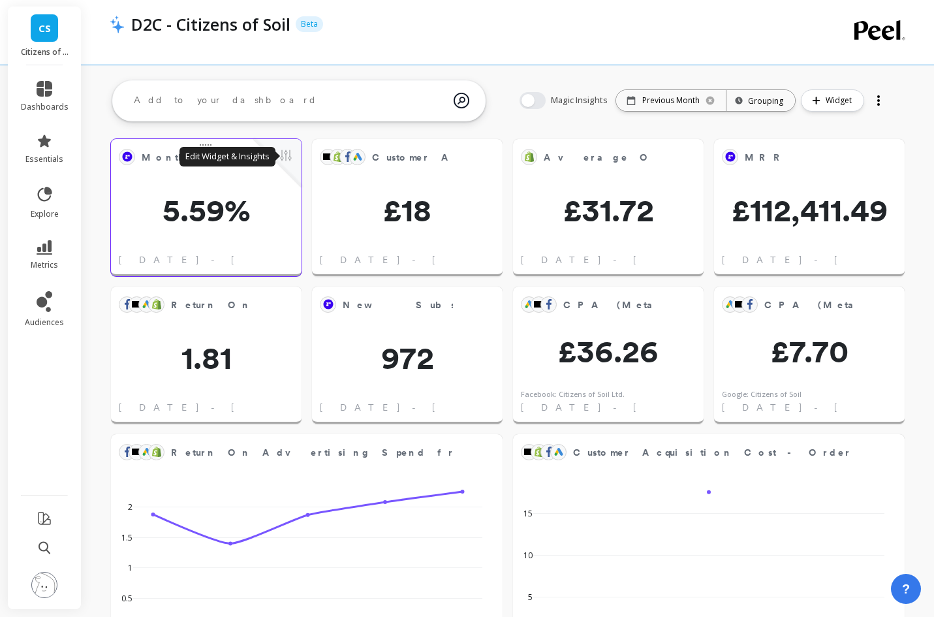
click at [285, 153] on button at bounding box center [286, 156] width 16 height 18
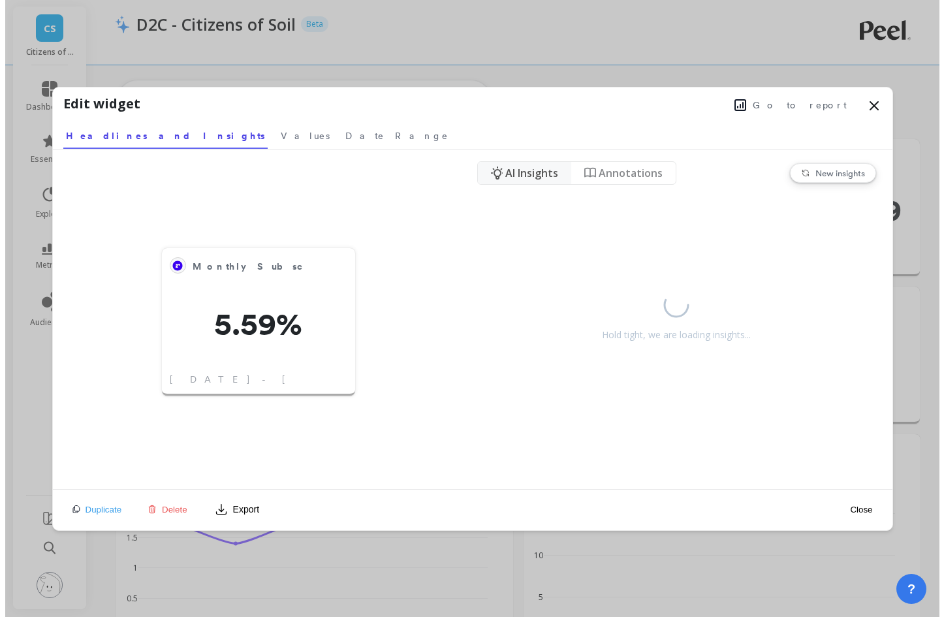
scroll to position [349, 146]
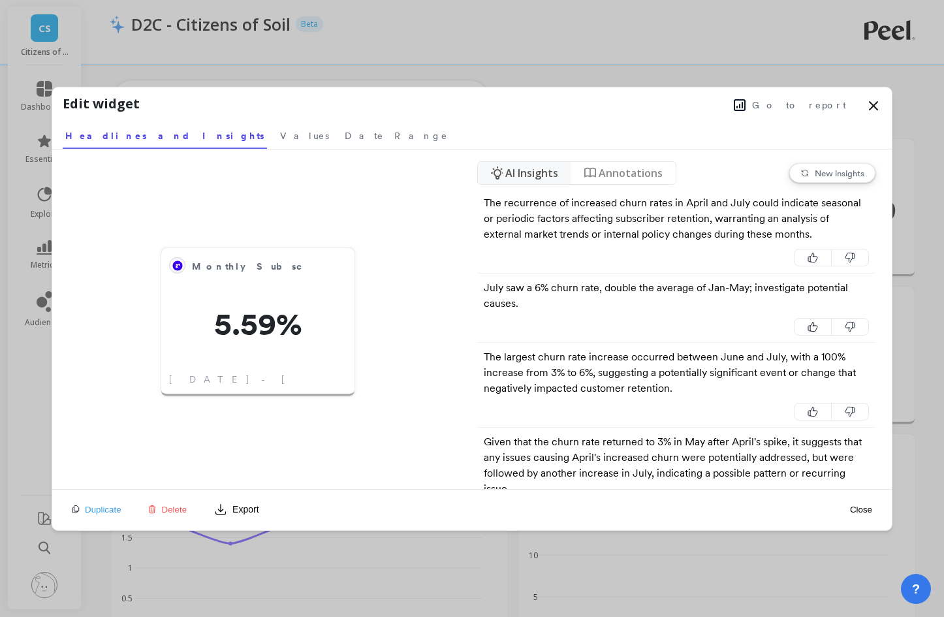
click at [801, 110] on span "Go to report" at bounding box center [799, 105] width 94 height 13
click at [802, 107] on span "Go to report" at bounding box center [799, 105] width 94 height 13
